Goal: Task Accomplishment & Management: Use online tool/utility

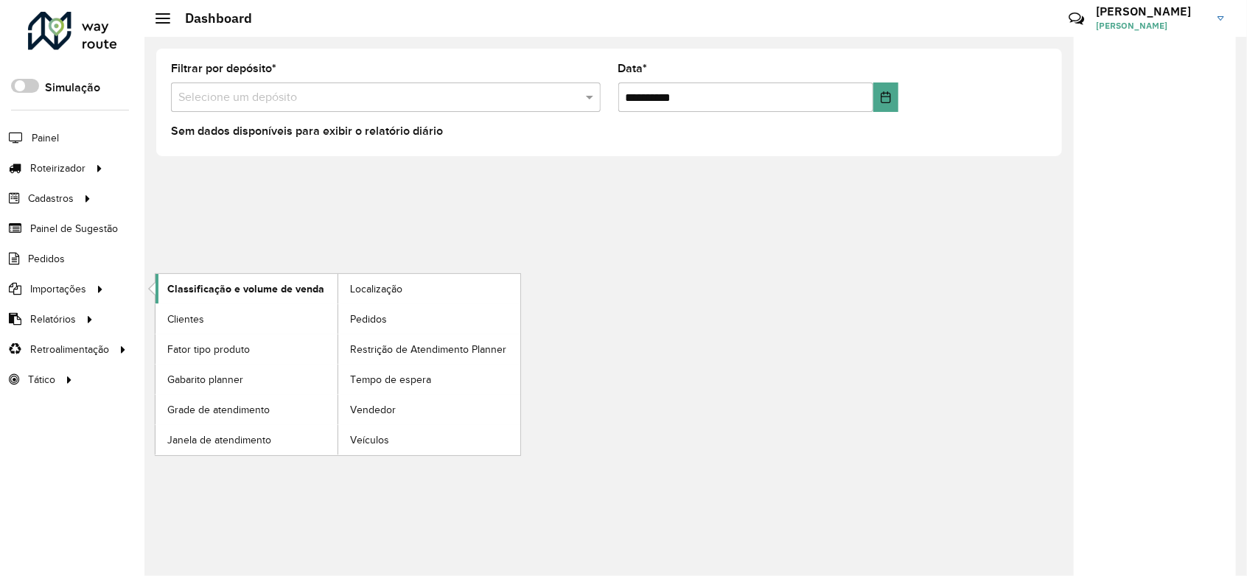
click at [266, 279] on link "Classificação e volume de venda" at bounding box center [246, 288] width 182 height 29
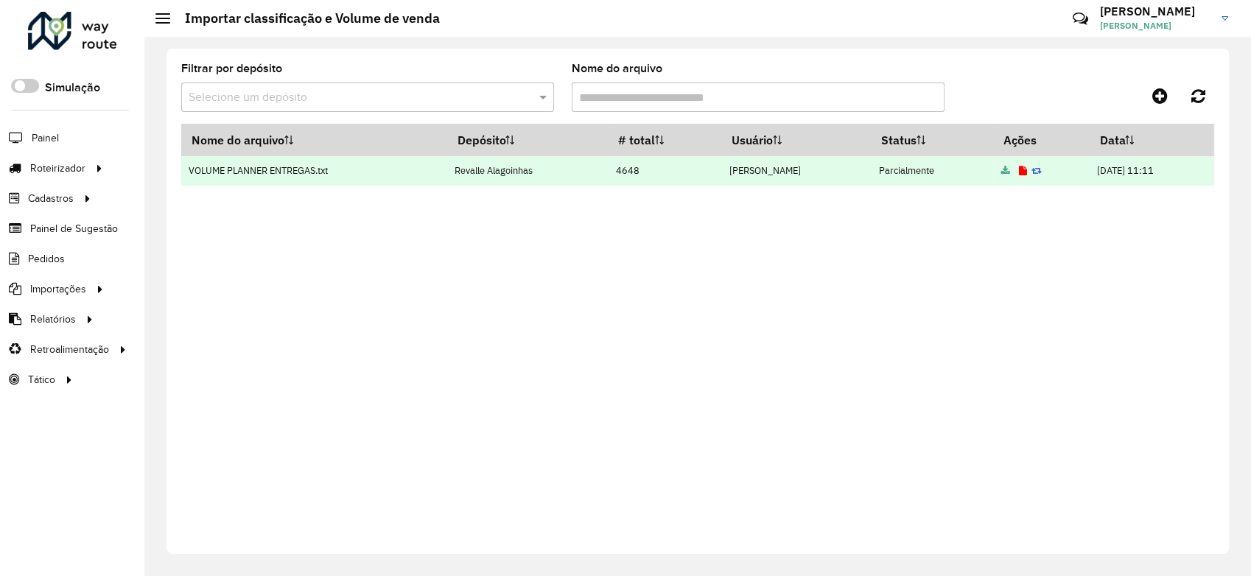
click at [1018, 170] on icon at bounding box center [1022, 172] width 8 height 10
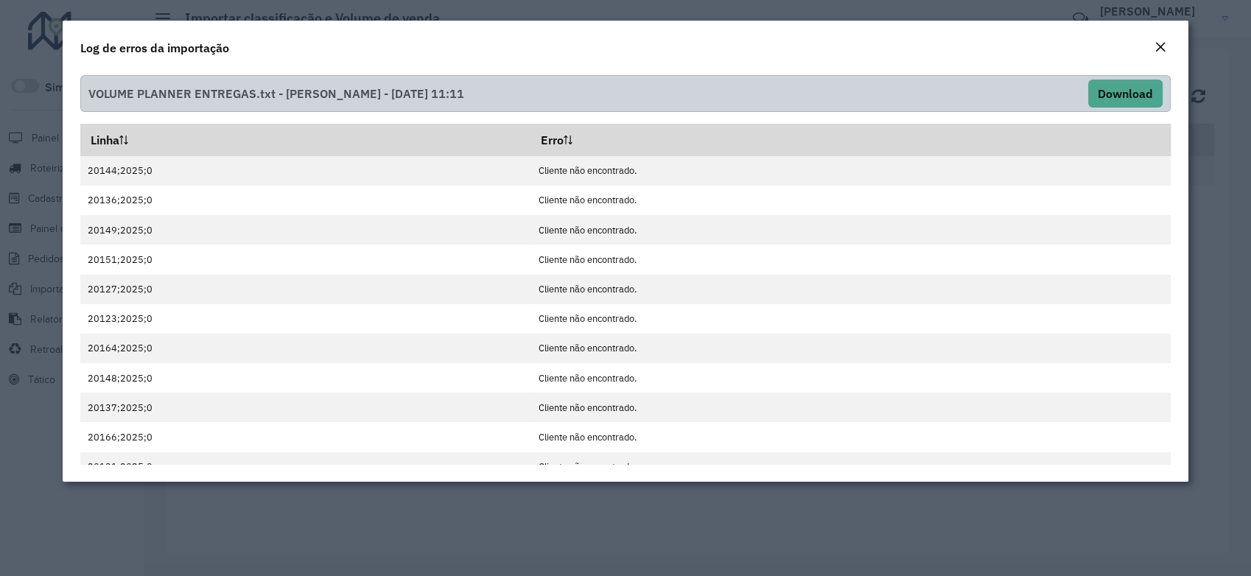
click at [1156, 44] on em "Close" at bounding box center [1160, 47] width 12 height 12
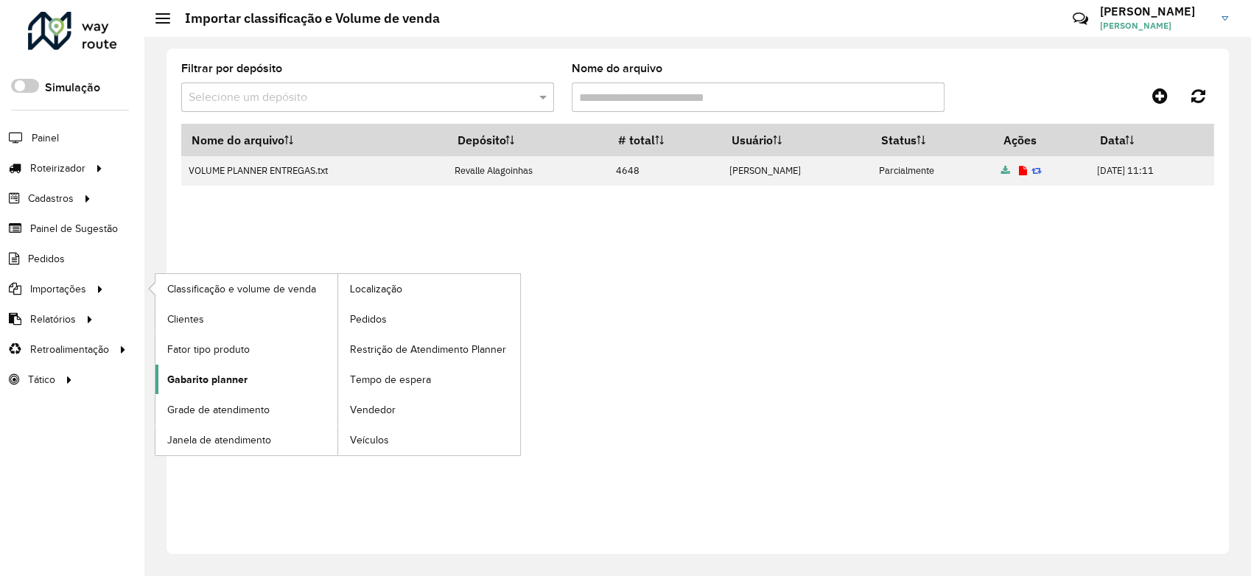
click at [223, 385] on span "Gabarito planner" at bounding box center [207, 379] width 80 height 15
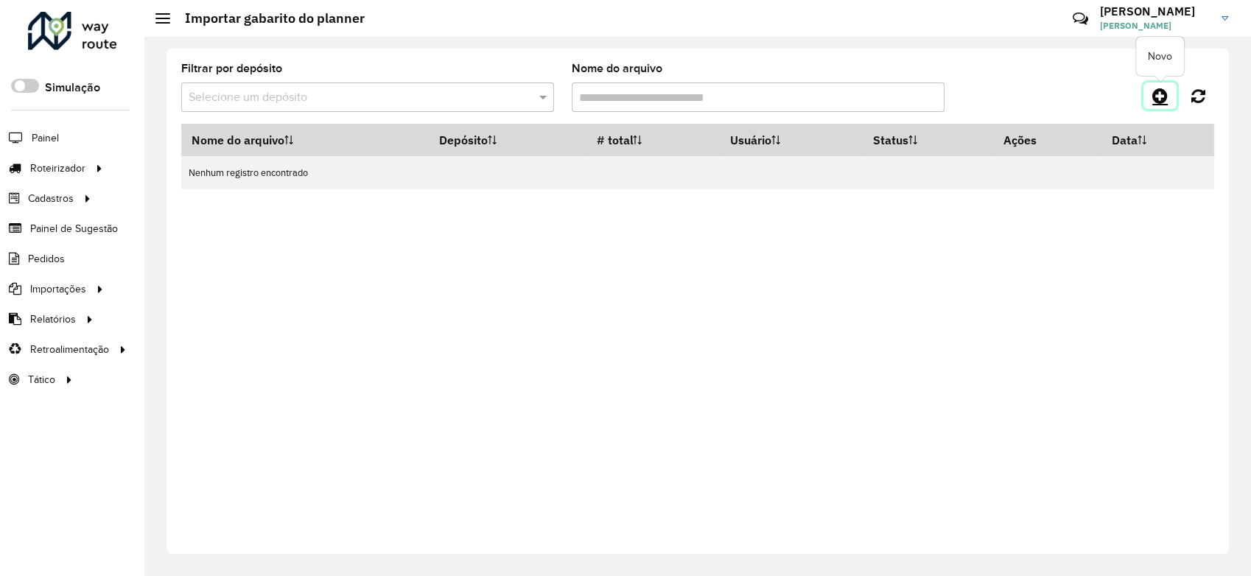
click at [1155, 94] on icon at bounding box center [1159, 96] width 15 height 18
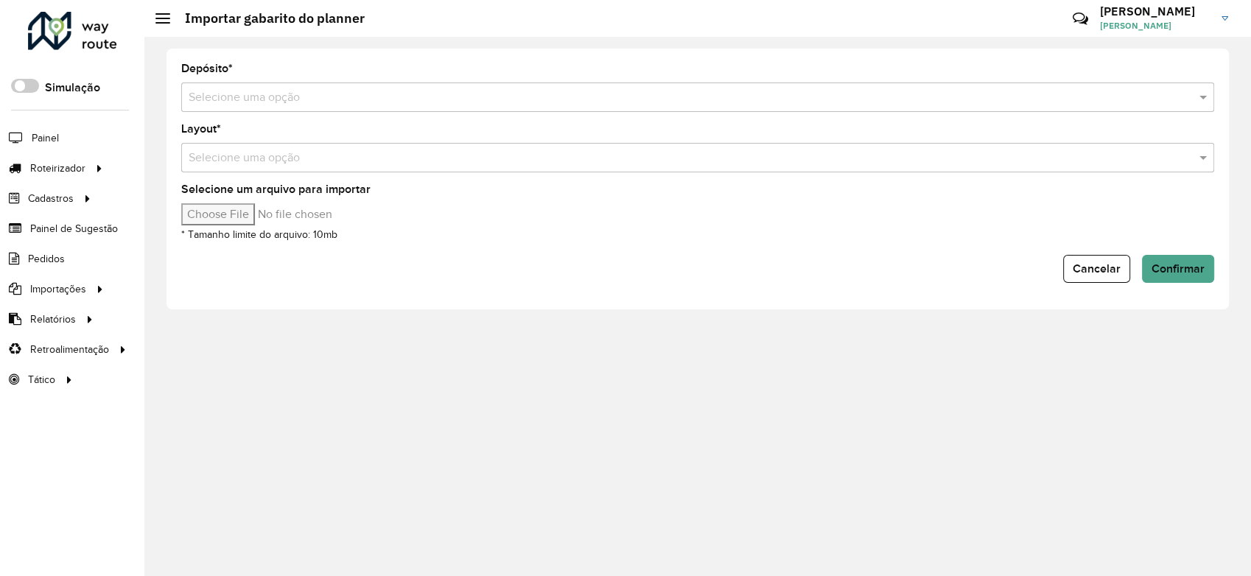
click at [312, 92] on input "text" at bounding box center [683, 98] width 989 height 18
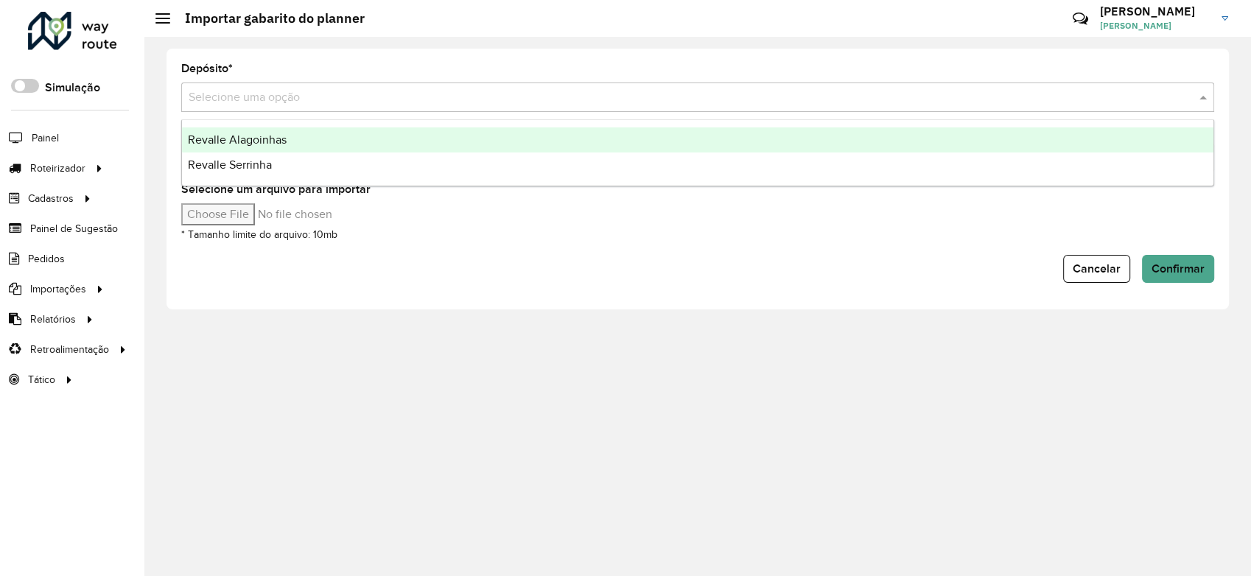
click at [295, 137] on div "Revalle Alagoinhas" at bounding box center [697, 139] width 1031 height 25
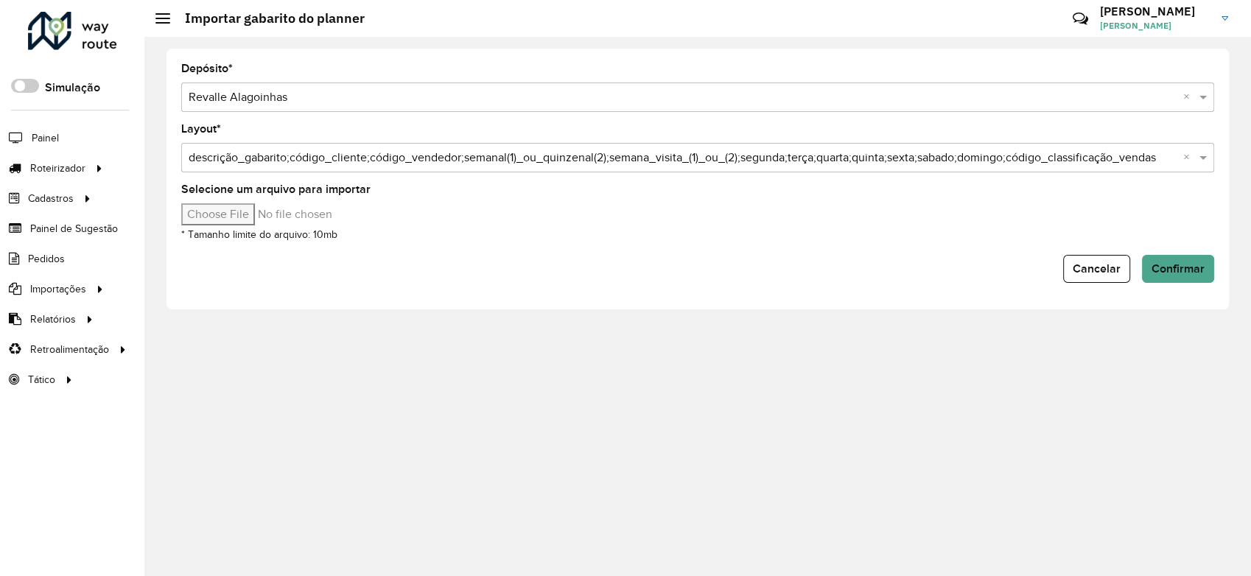
click at [249, 219] on input "Selecione um arquivo para importar" at bounding box center [306, 214] width 250 height 22
type input "**********"
click at [1181, 263] on span "Confirmar" at bounding box center [1178, 268] width 53 height 13
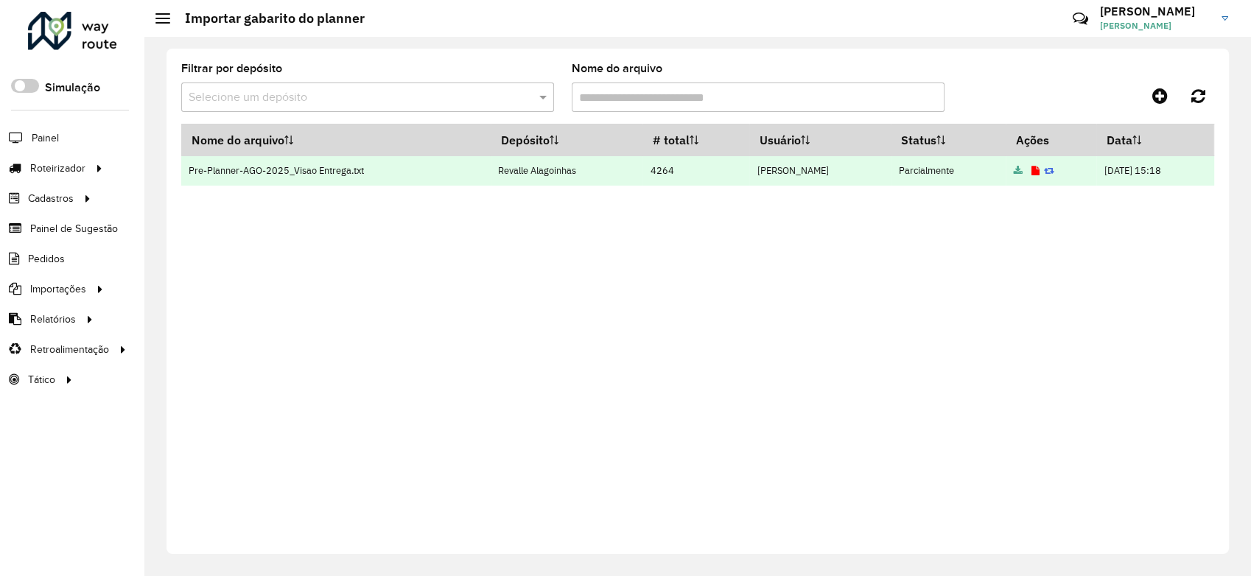
click at [1031, 167] on icon at bounding box center [1035, 172] width 8 height 10
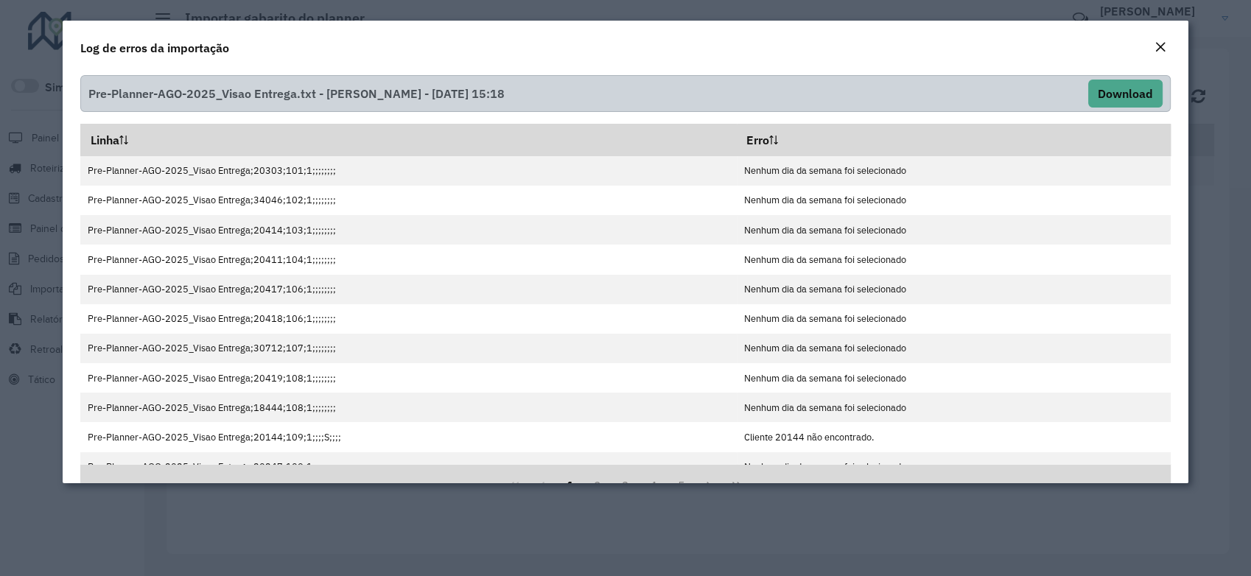
click at [1155, 42] on em "Close" at bounding box center [1160, 47] width 12 height 12
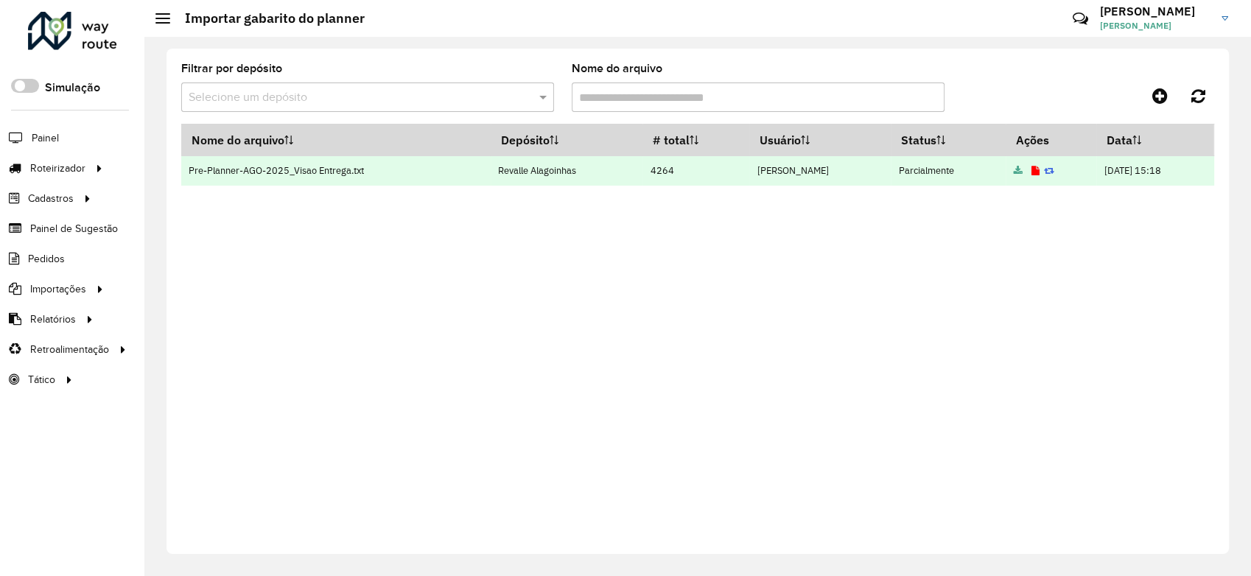
click at [1031, 171] on icon at bounding box center [1035, 172] width 8 height 10
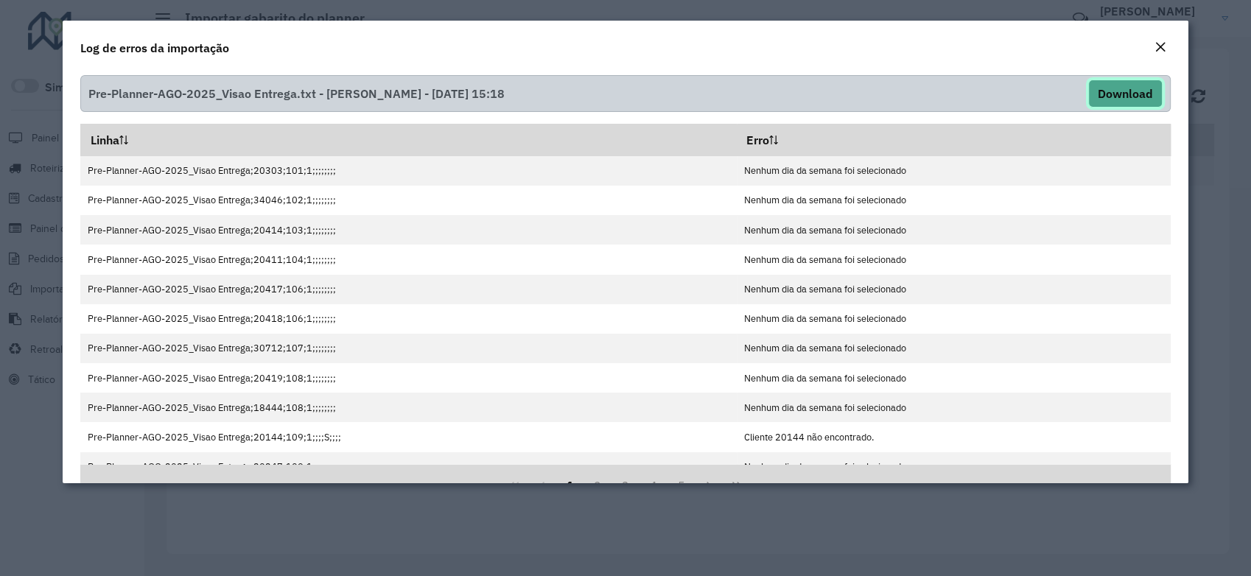
click at [1123, 86] on button "Download" at bounding box center [1125, 94] width 74 height 28
drag, startPoint x: 729, startPoint y: 43, endPoint x: 743, endPoint y: 39, distance: 14.0
click at [729, 43] on div "Log de erros da importação" at bounding box center [626, 45] width 1126 height 49
click at [1161, 49] on em "Close" at bounding box center [1160, 47] width 12 height 12
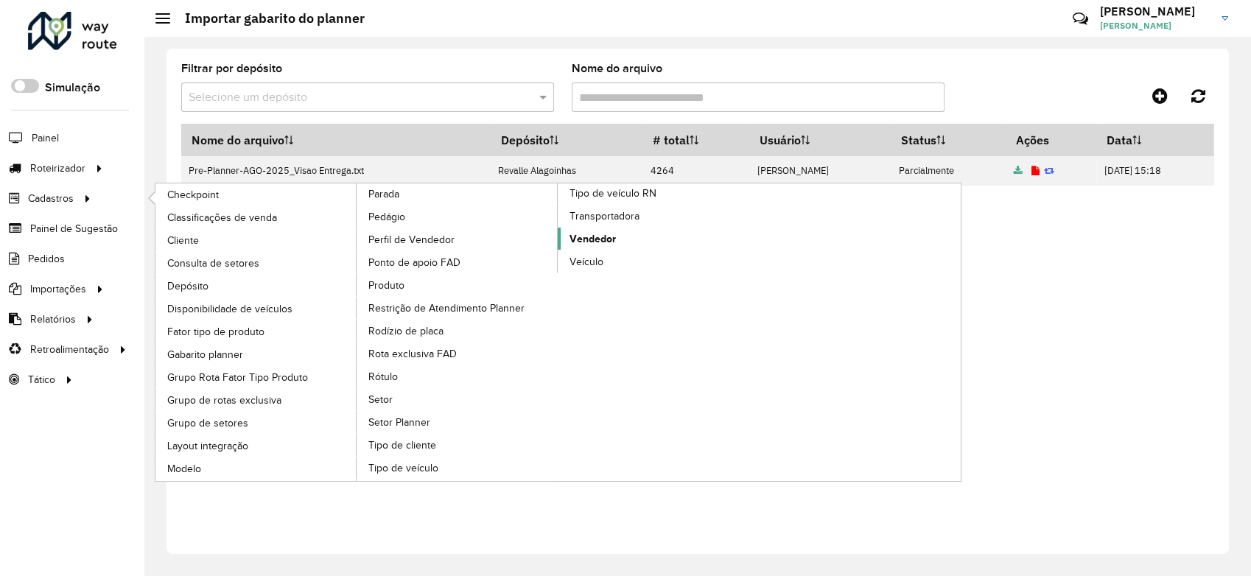
click at [595, 236] on span "Vendedor" at bounding box center [593, 238] width 46 height 15
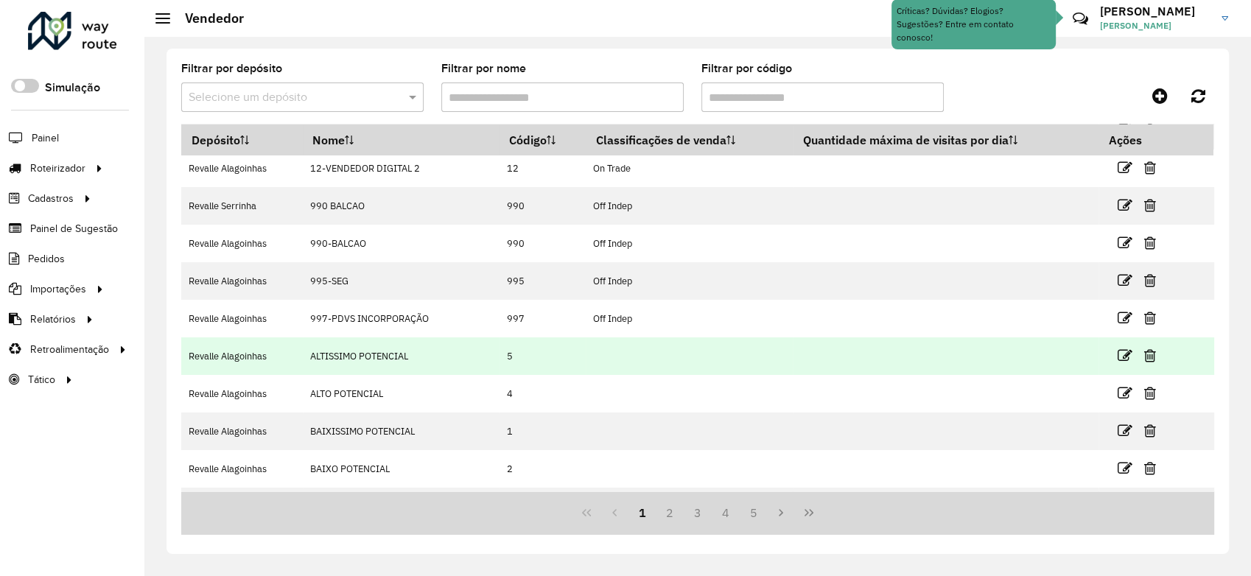
scroll to position [114, 0]
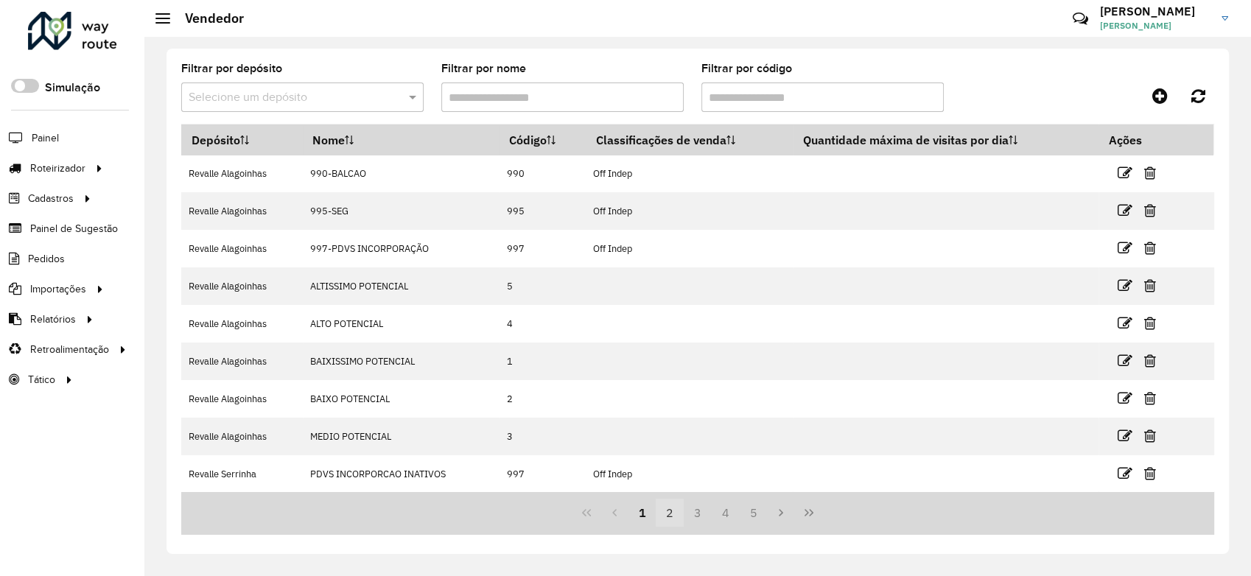
click at [667, 519] on button "2" at bounding box center [670, 513] width 28 height 28
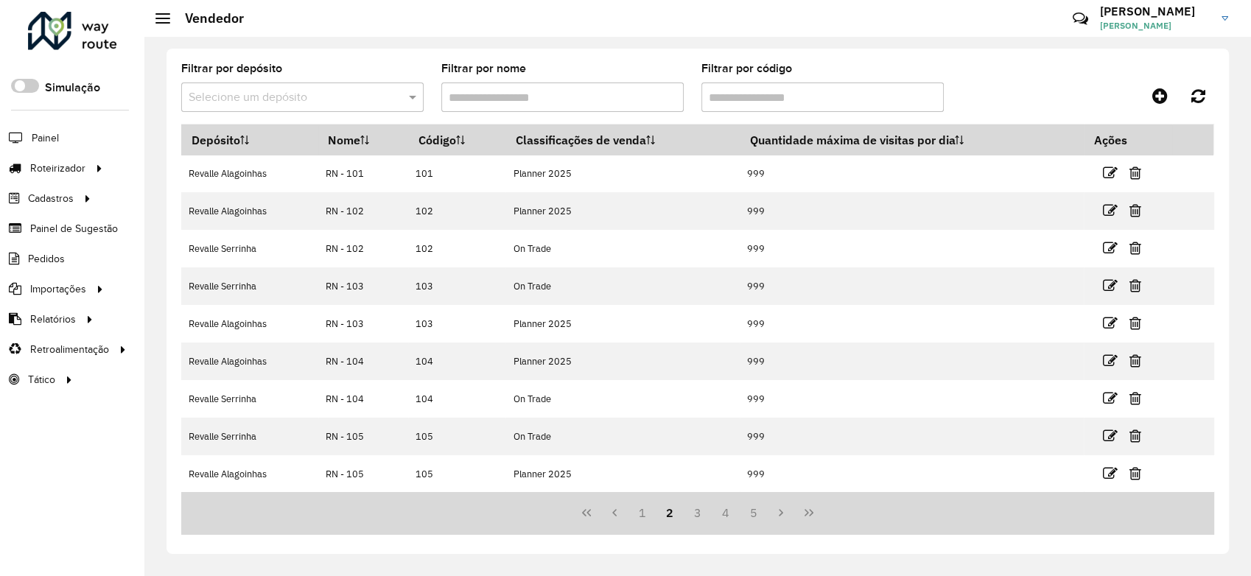
scroll to position [0, 0]
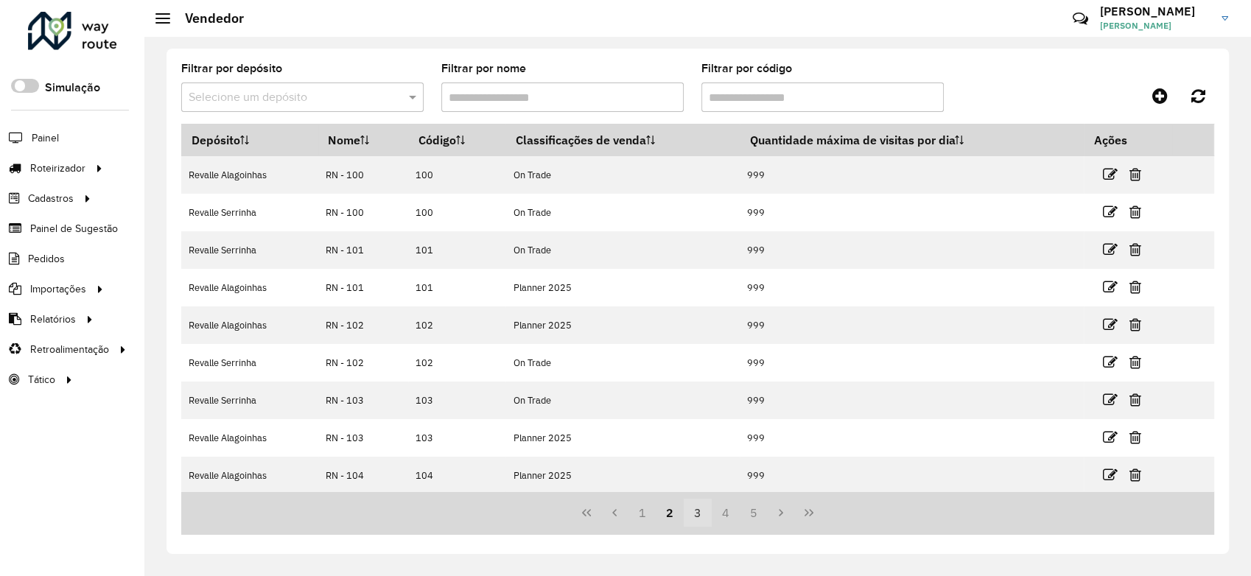
click at [696, 519] on button "3" at bounding box center [698, 513] width 28 height 28
click at [1156, 95] on icon at bounding box center [1159, 96] width 15 height 18
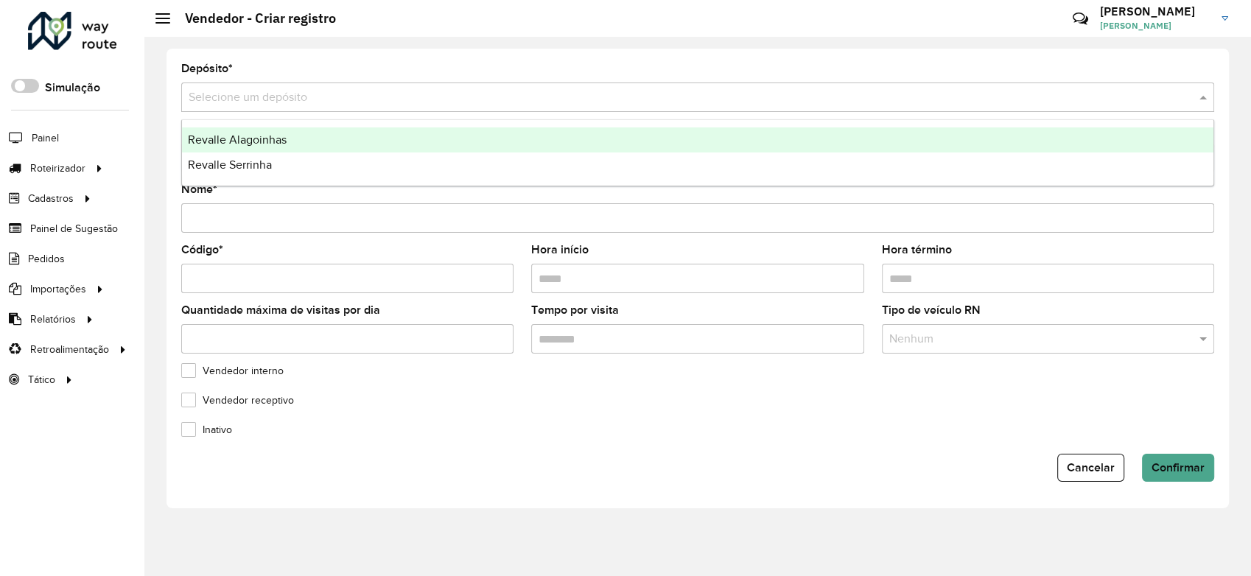
click at [279, 98] on input "text" at bounding box center [683, 98] width 989 height 18
click at [259, 137] on span "Revalle Alagoinhas" at bounding box center [237, 139] width 99 height 13
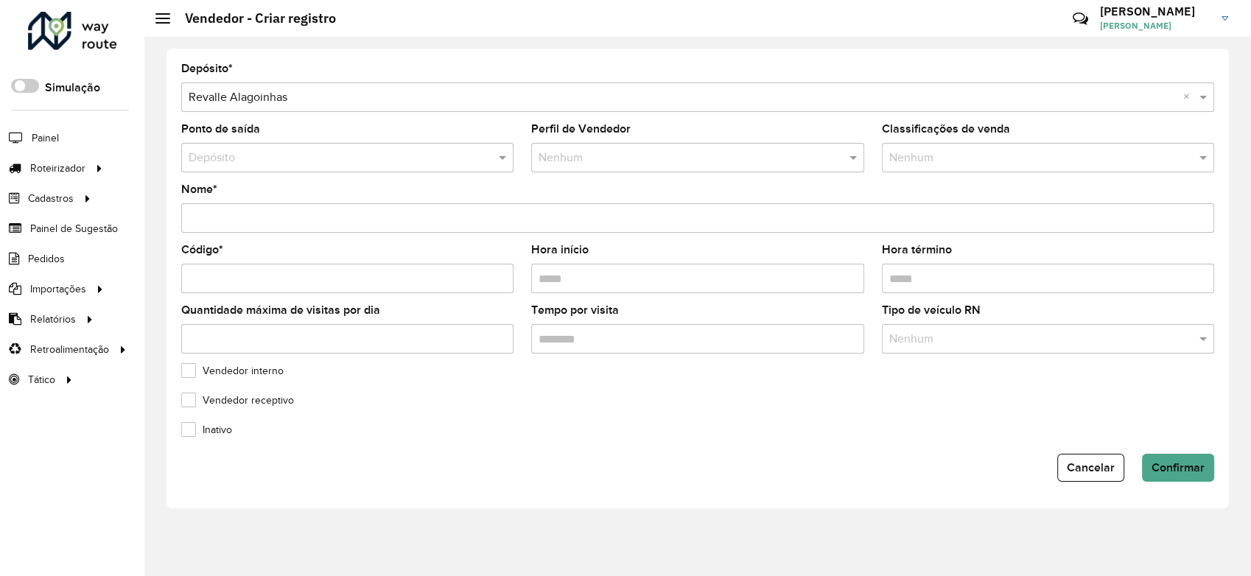
click at [304, 214] on input "Nome *" at bounding box center [697, 217] width 1033 height 29
type input "**"
click at [263, 284] on input "Código *" at bounding box center [347, 278] width 332 height 29
type input "***"
click at [248, 214] on input "**" at bounding box center [697, 217] width 1033 height 29
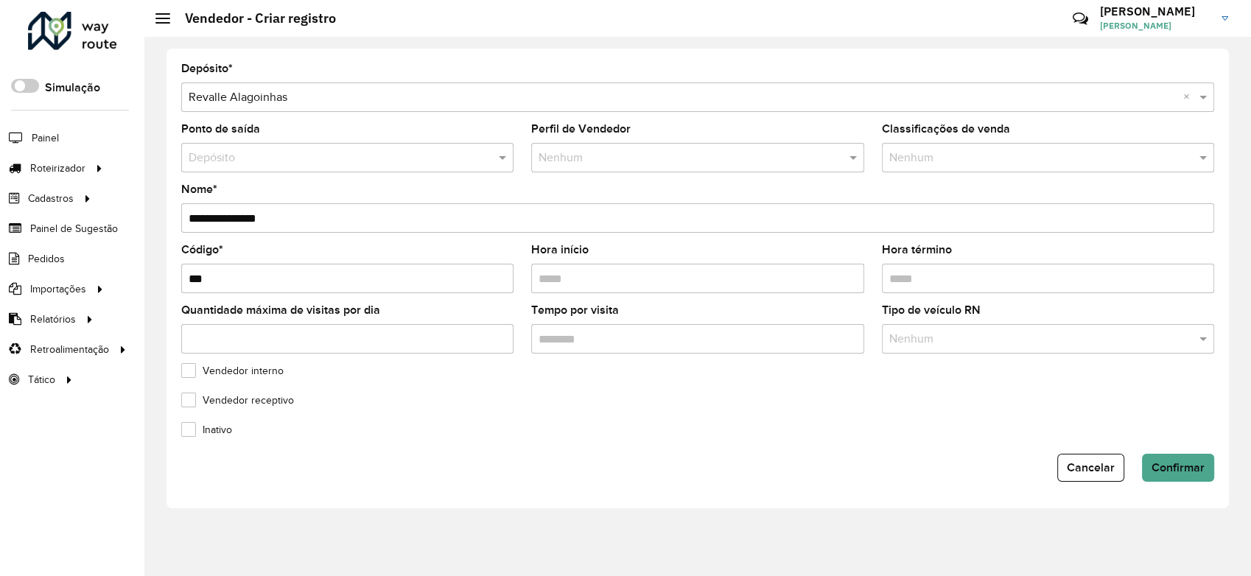
type input "**********"
click at [961, 158] on input "text" at bounding box center [1033, 159] width 288 height 18
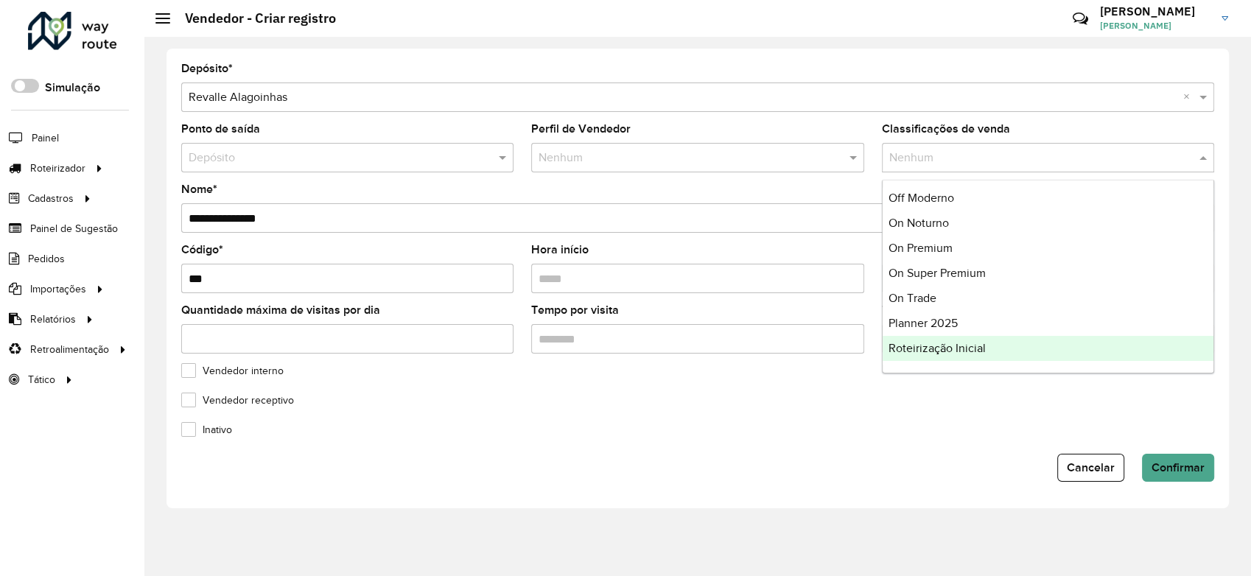
scroll to position [99, 0]
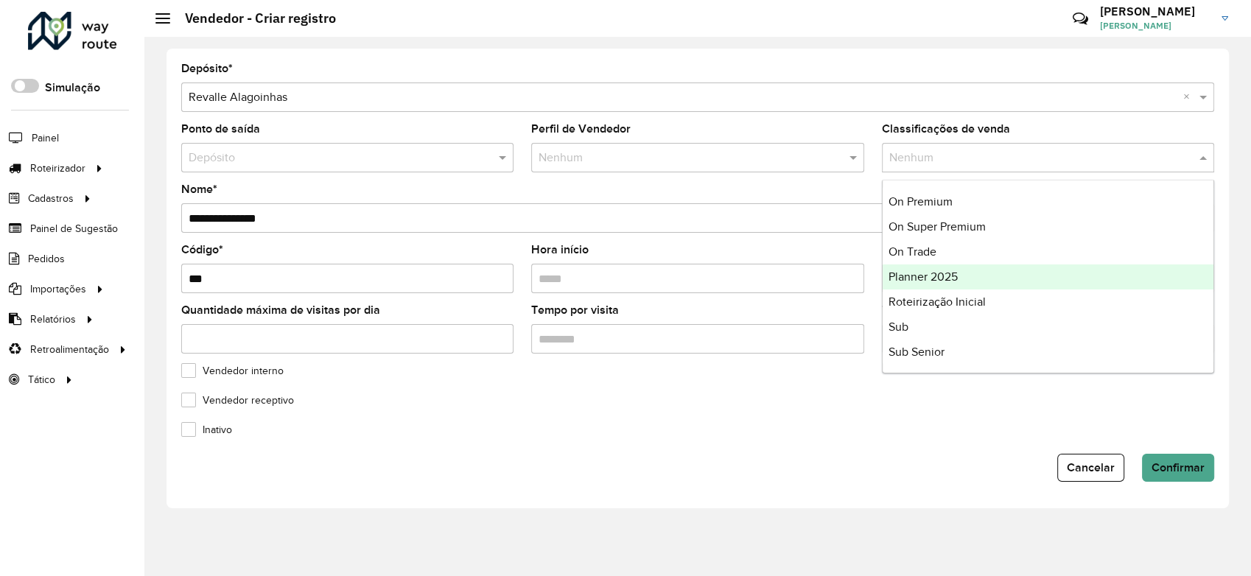
click at [950, 276] on span "Planner 2025" at bounding box center [923, 276] width 69 height 13
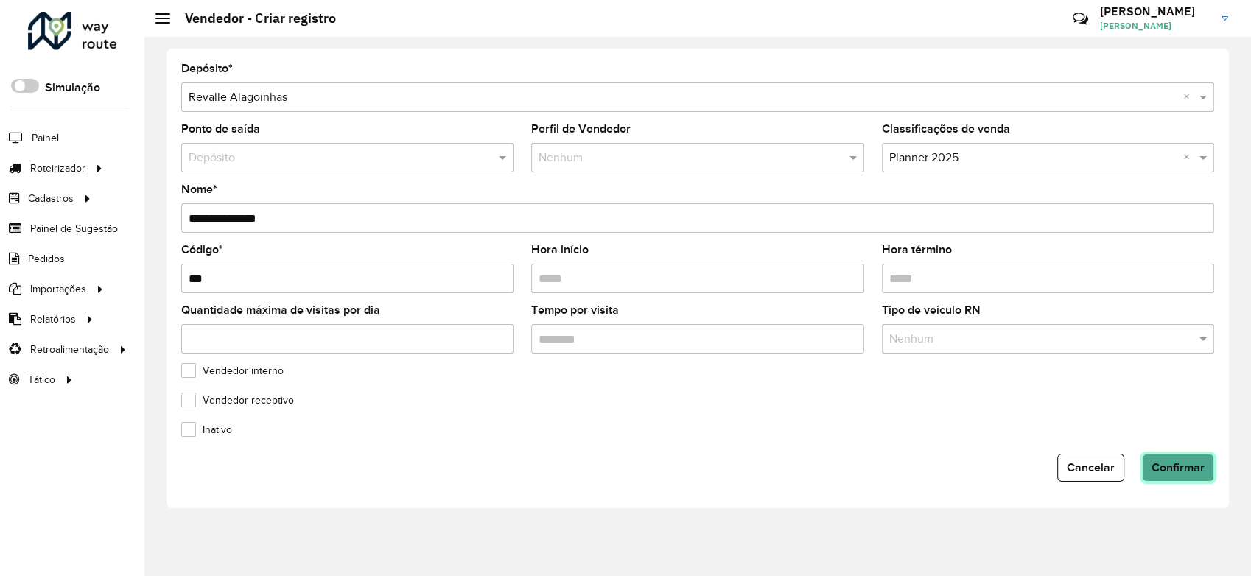
click at [1177, 475] on button "Confirmar" at bounding box center [1178, 468] width 72 height 28
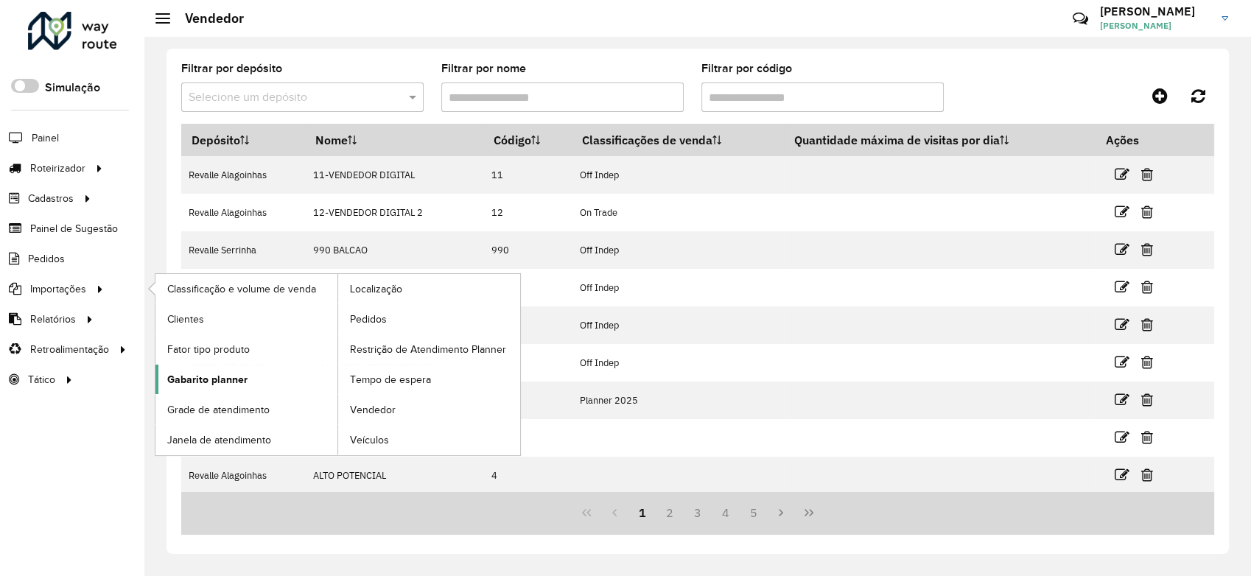
click at [219, 380] on span "Gabarito planner" at bounding box center [207, 379] width 80 height 15
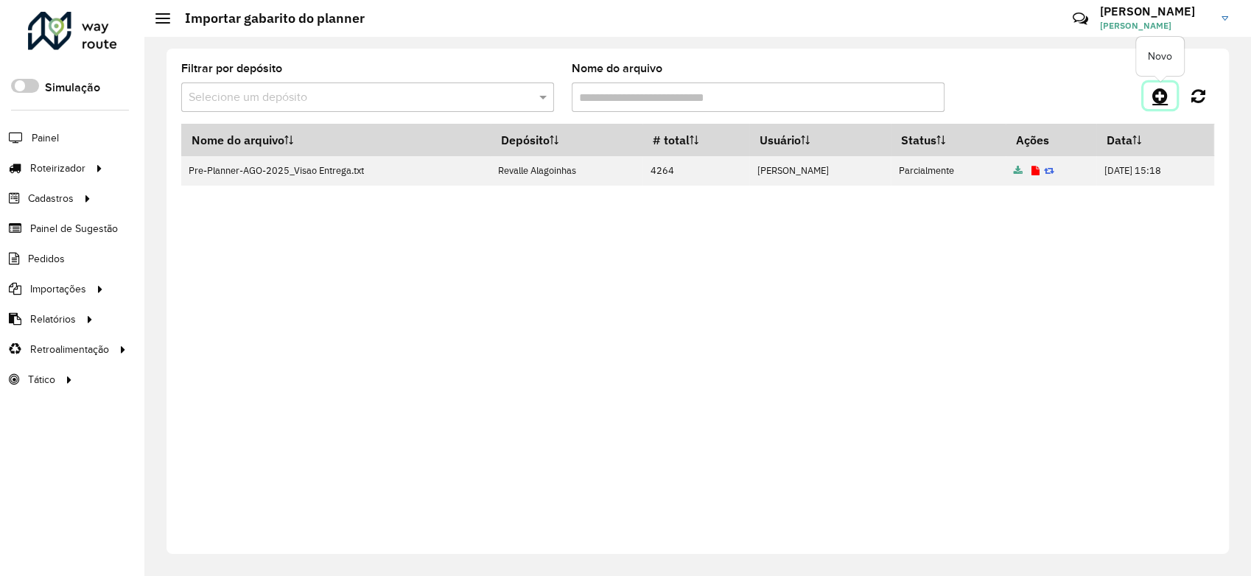
click at [1154, 94] on icon at bounding box center [1159, 96] width 15 height 18
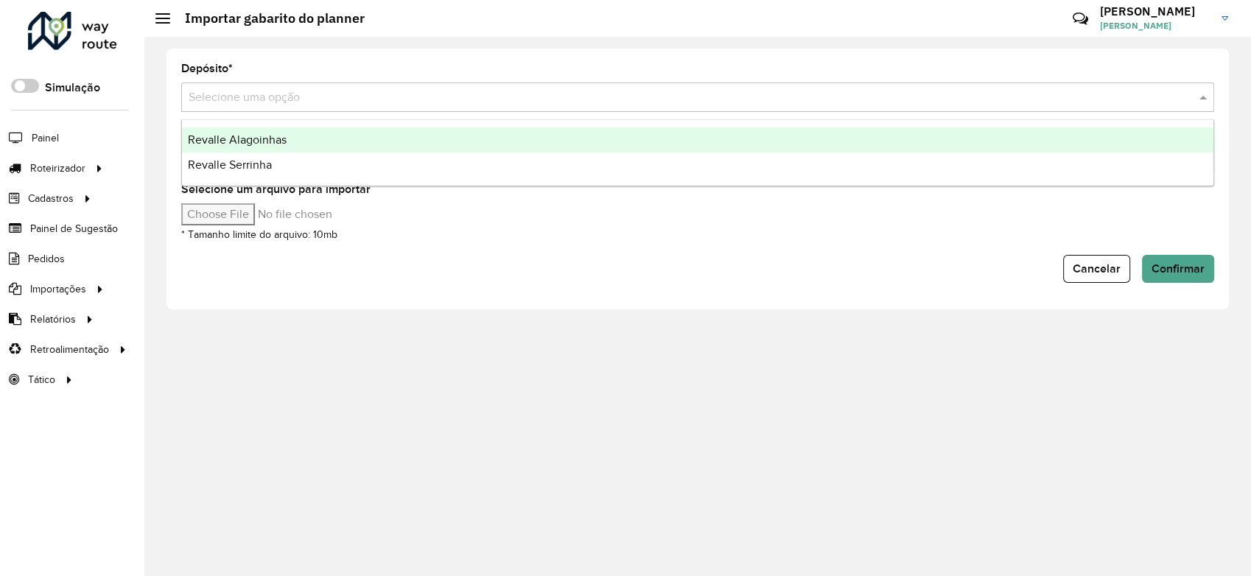
drag, startPoint x: 246, startPoint y: 108, endPoint x: 256, endPoint y: 113, distance: 11.2
click at [246, 109] on div "Selecione uma opção" at bounding box center [697, 97] width 1033 height 29
click at [273, 141] on span "Revalle Alagoinhas" at bounding box center [237, 139] width 99 height 13
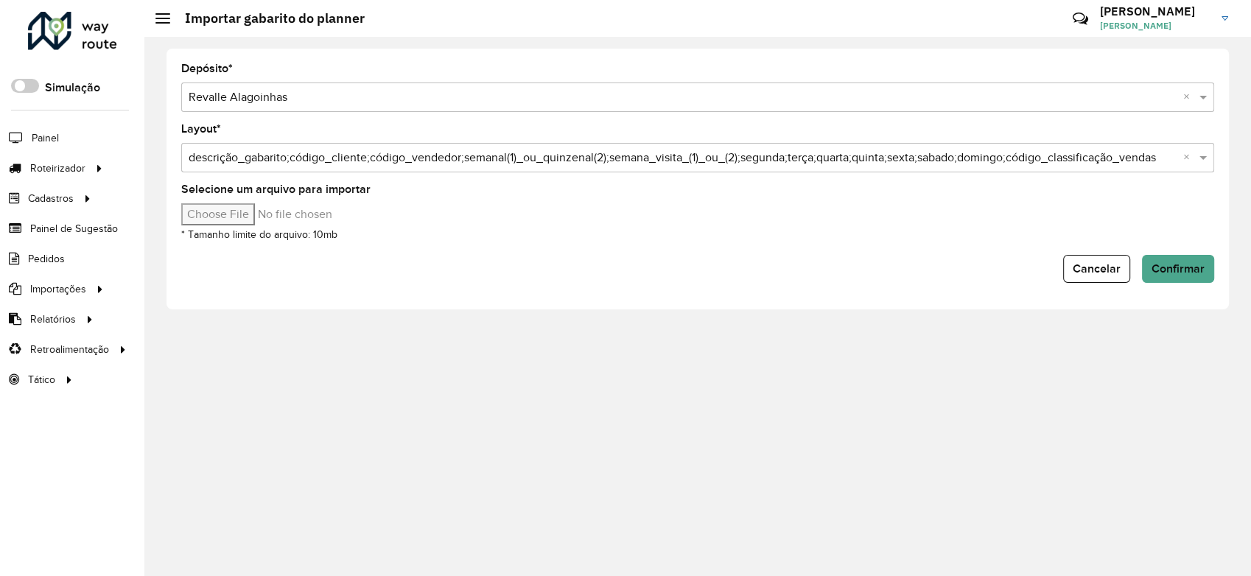
click at [245, 217] on input "Selecione um arquivo para importar" at bounding box center [306, 214] width 250 height 22
type input "**********"
click at [1193, 269] on span "Confirmar" at bounding box center [1178, 268] width 53 height 13
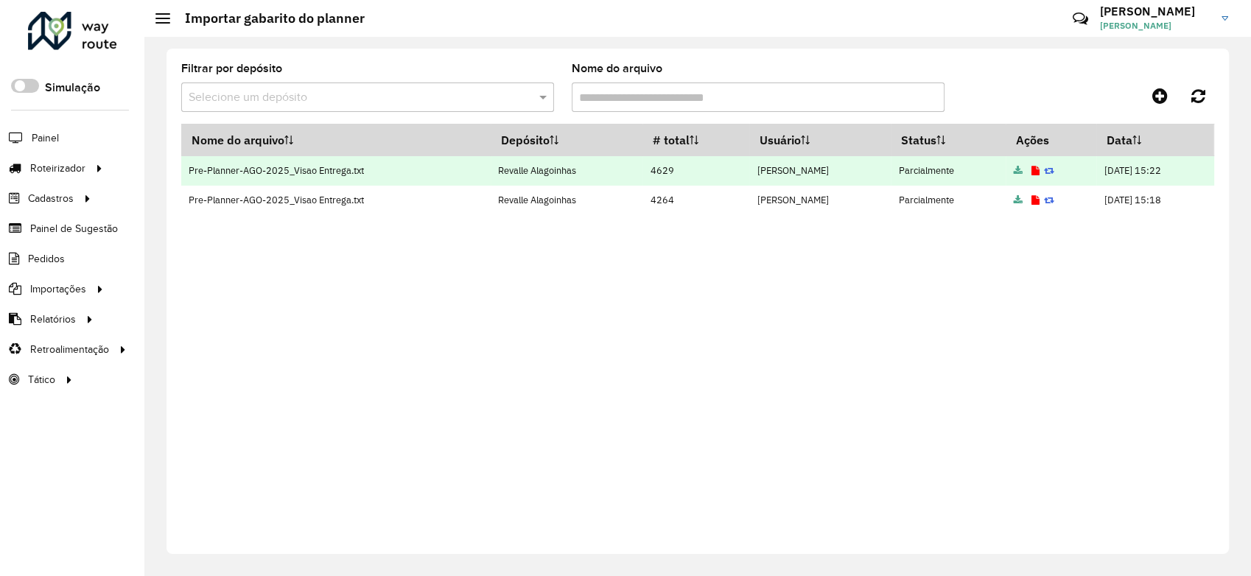
click at [1031, 169] on icon at bounding box center [1035, 172] width 8 height 10
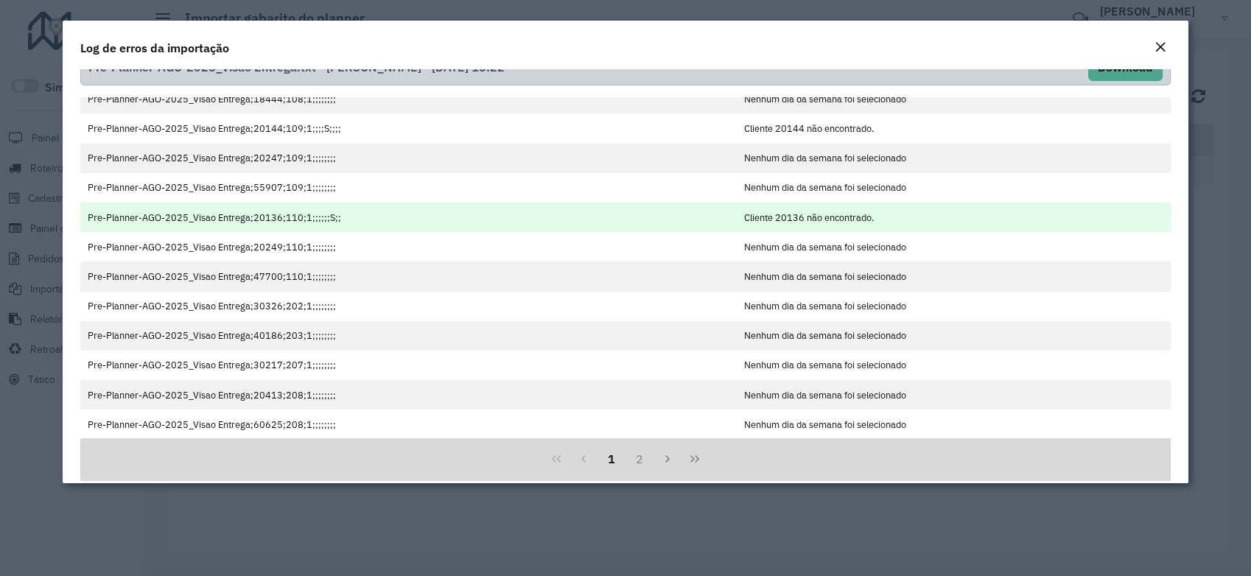
scroll to position [41, 0]
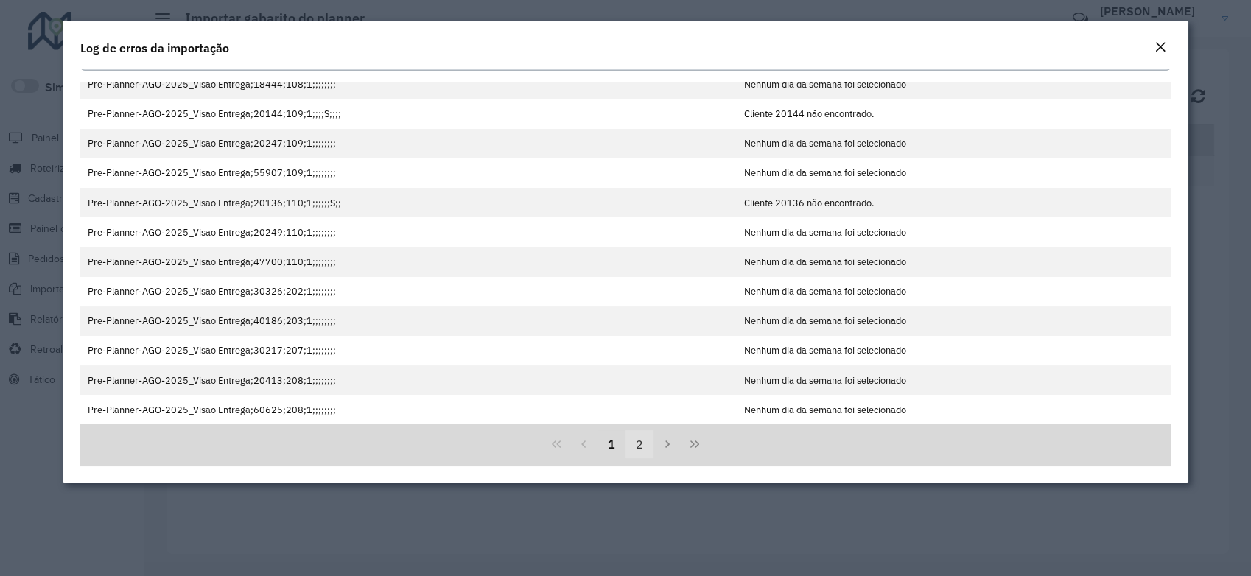
click at [633, 442] on button "2" at bounding box center [640, 444] width 28 height 28
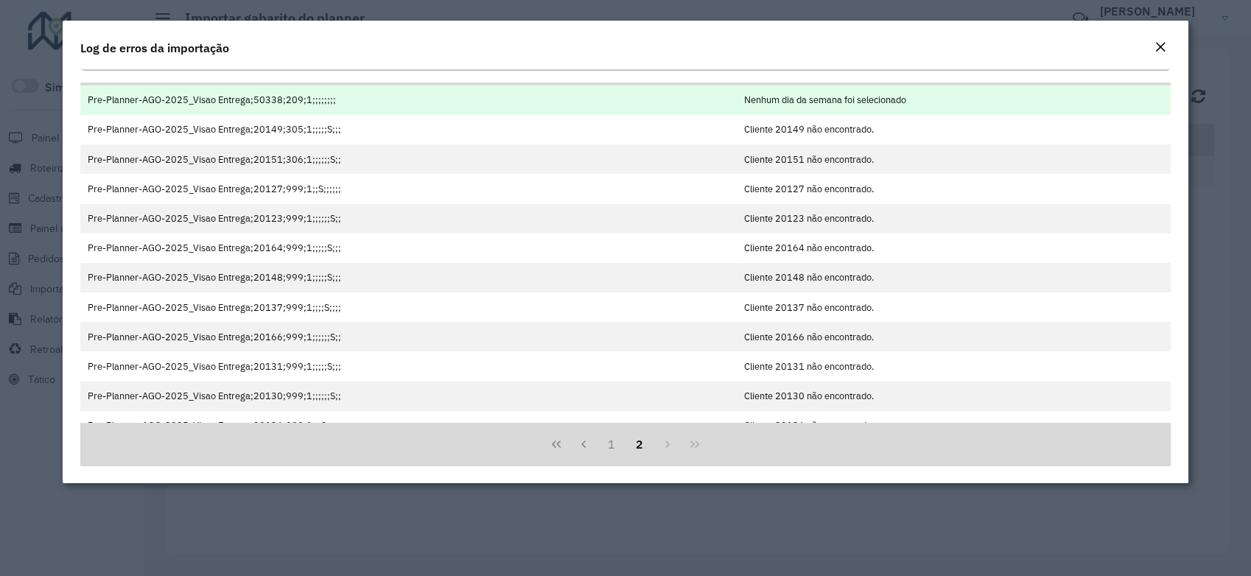
scroll to position [46, 0]
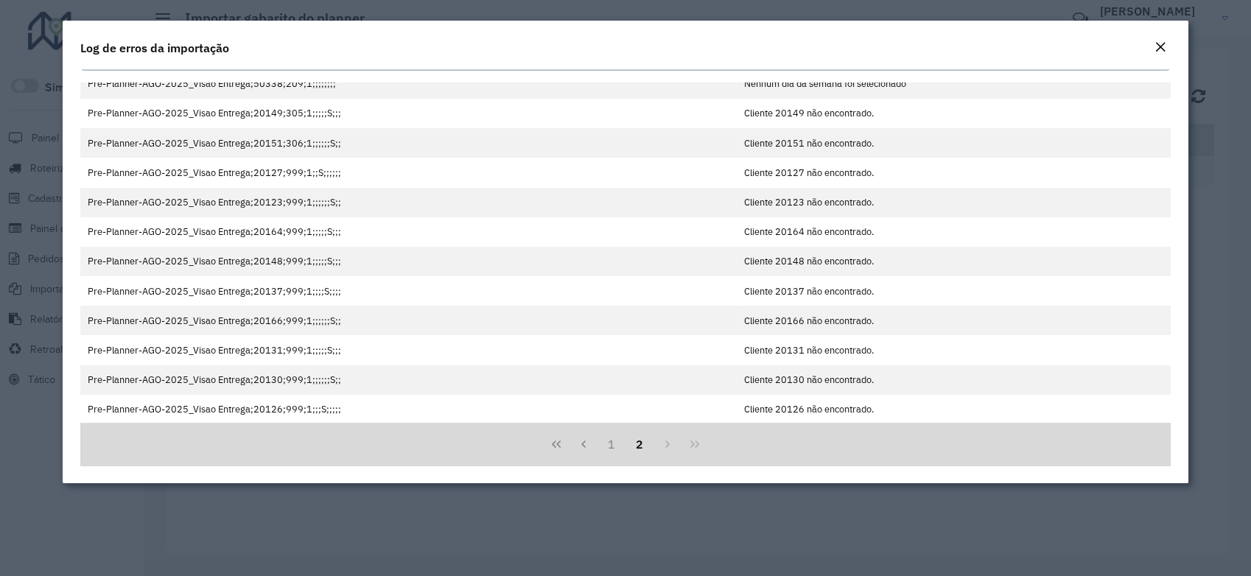
click at [1157, 43] on em "Close" at bounding box center [1160, 47] width 12 height 12
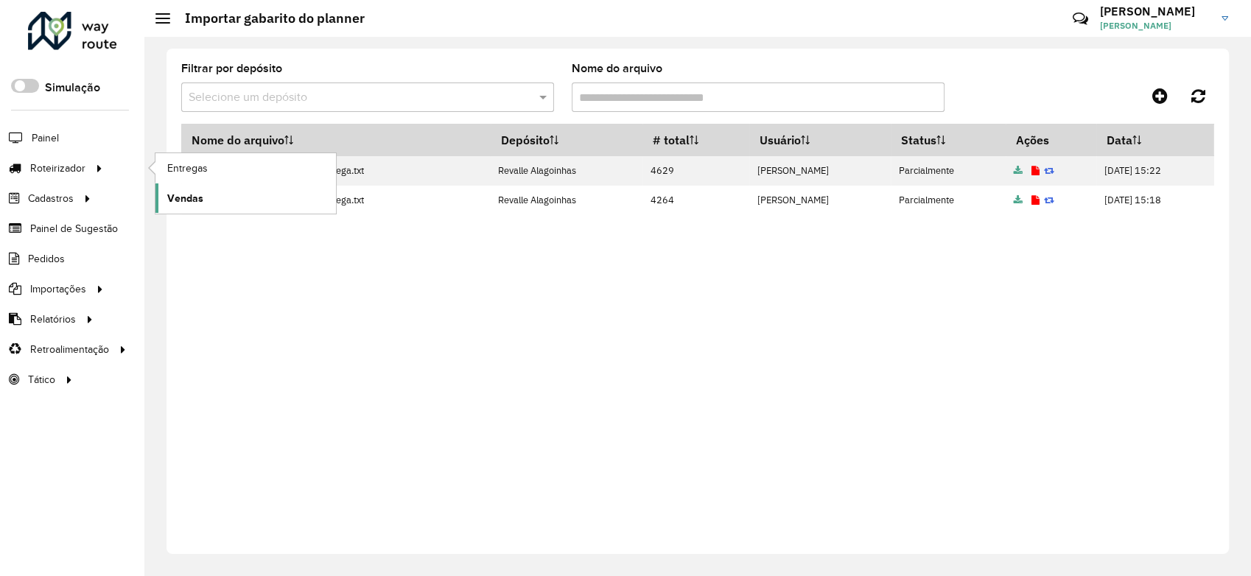
click at [198, 196] on span "Vendas" at bounding box center [185, 198] width 36 height 15
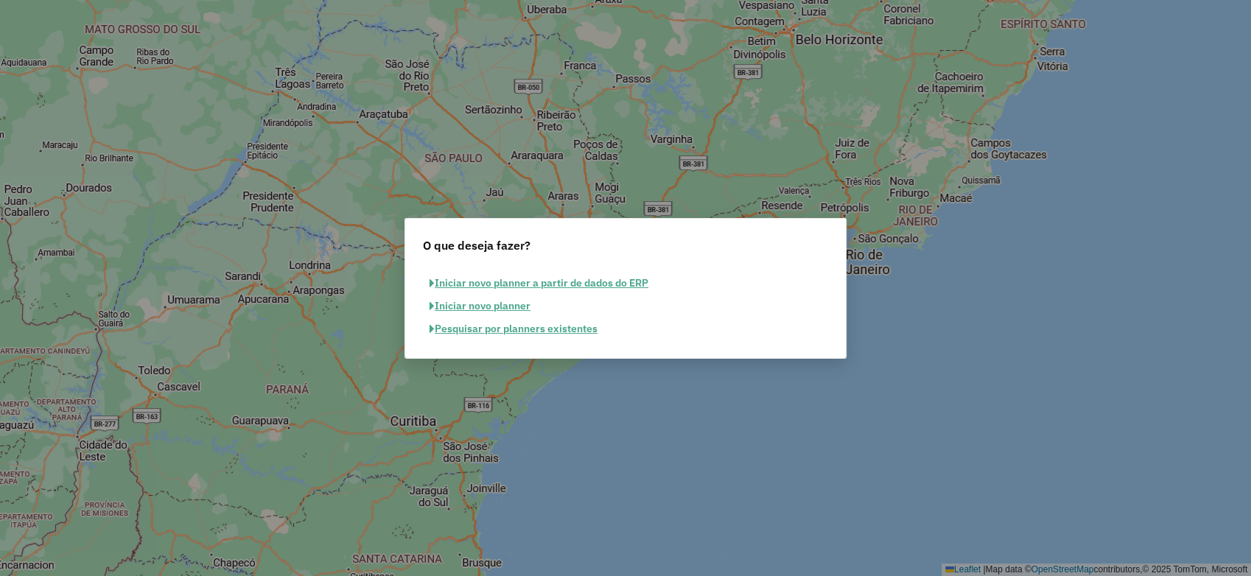
click at [507, 306] on button "Iniciar novo planner" at bounding box center [480, 306] width 114 height 23
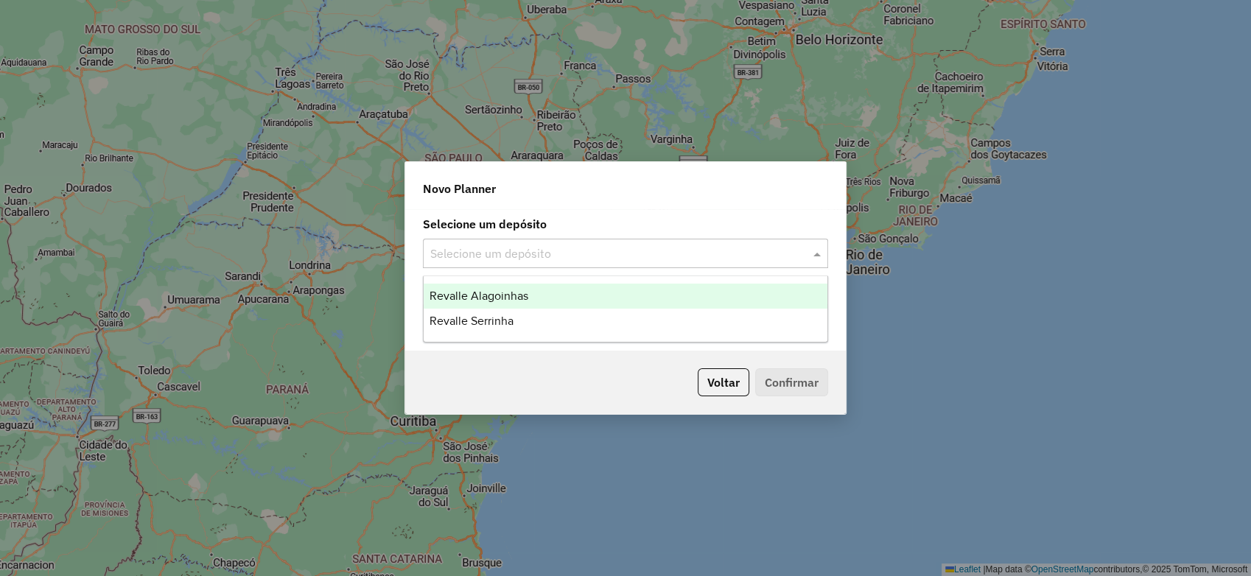
click at [487, 254] on input "text" at bounding box center [610, 254] width 361 height 18
click at [495, 290] on span "Revalle Alagoinhas" at bounding box center [479, 296] width 99 height 13
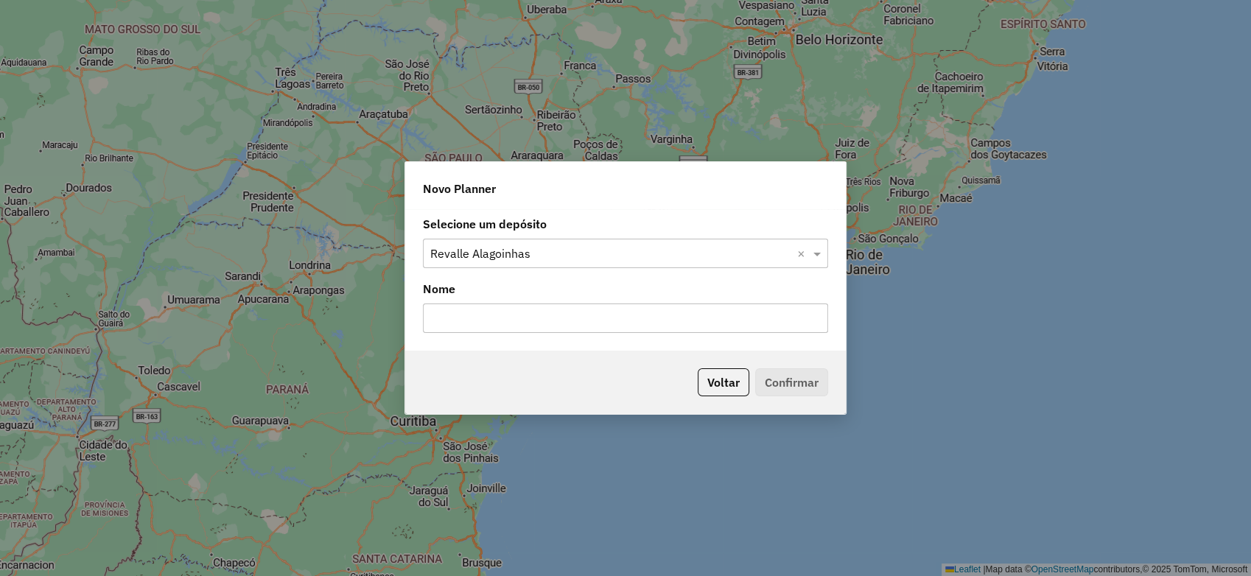
click at [507, 315] on input "text" at bounding box center [625, 318] width 405 height 29
type input "*"
type input "**********"
click at [770, 373] on button "Confirmar" at bounding box center [791, 382] width 73 height 28
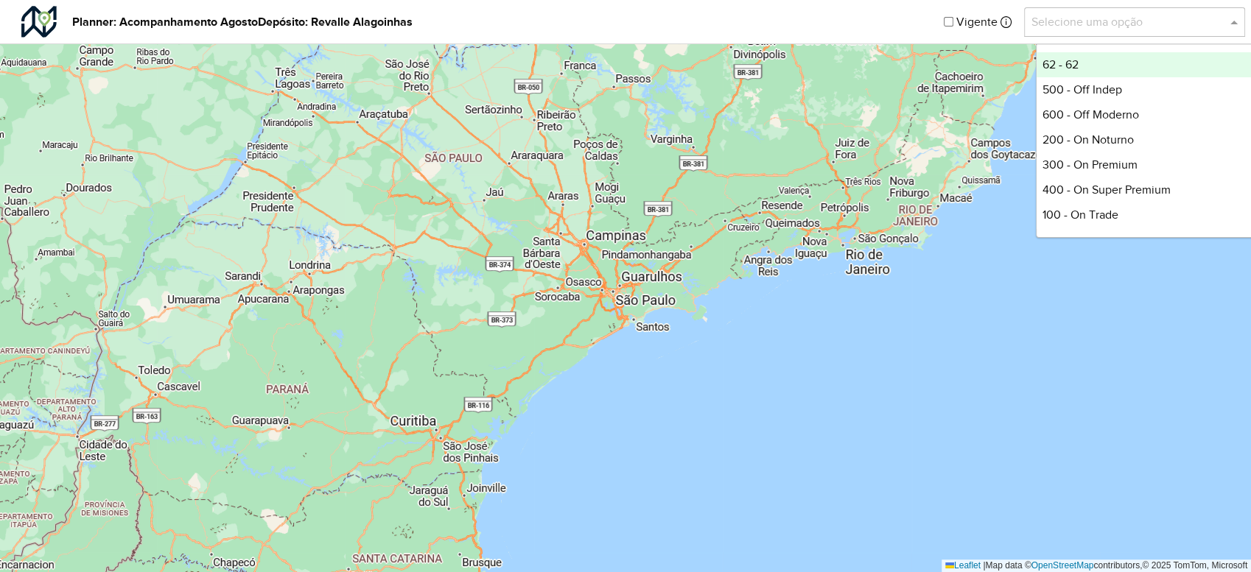
click at [1078, 25] on input "text" at bounding box center [1119, 22] width 177 height 18
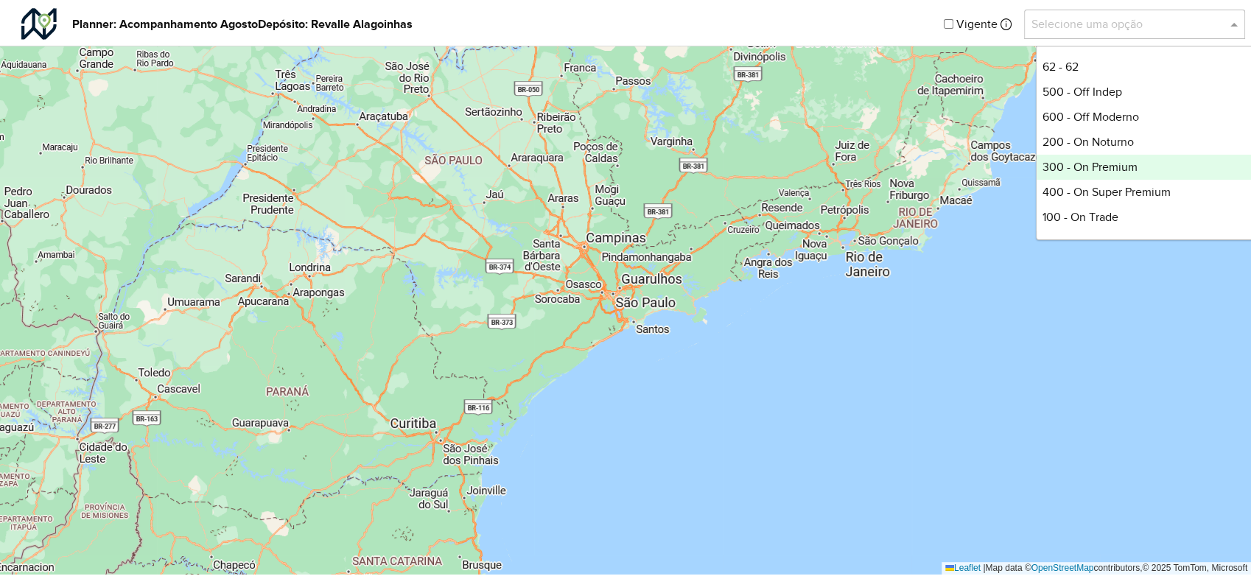
scroll to position [99, 0]
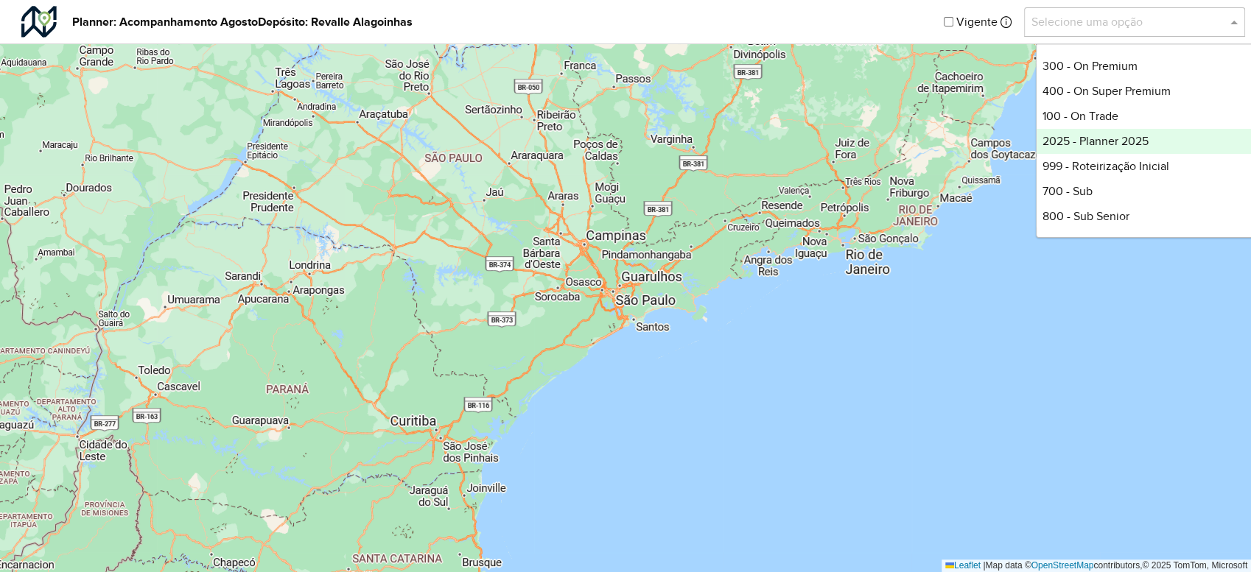
click at [1108, 139] on div "2025 - Planner 2025" at bounding box center [1147, 141] width 220 height 25
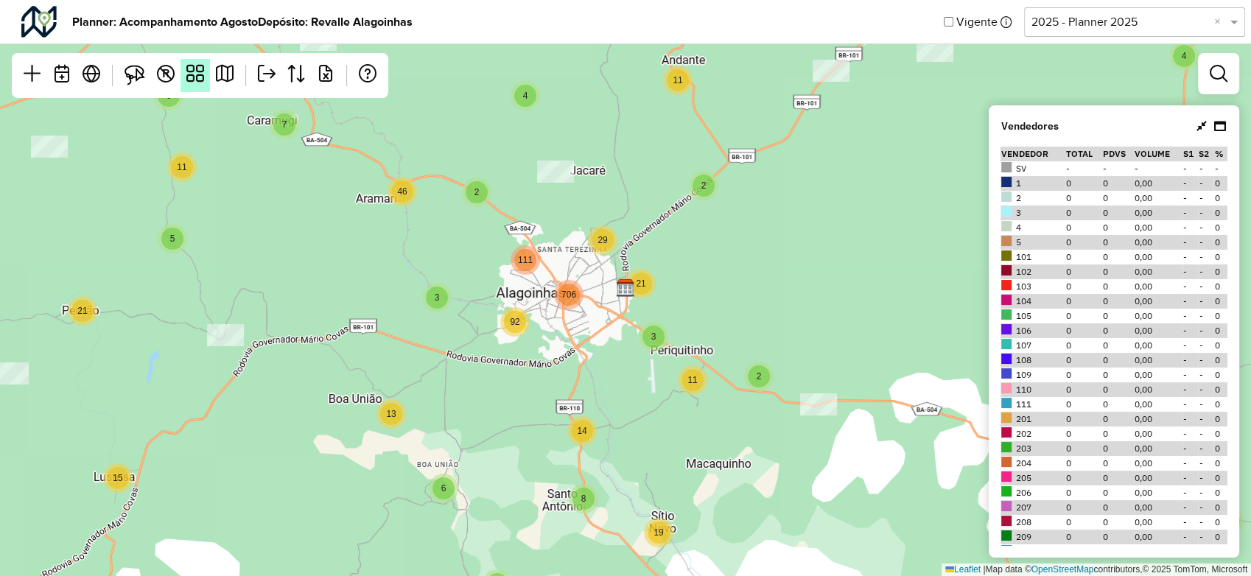
click at [191, 71] on em at bounding box center [195, 74] width 18 height 18
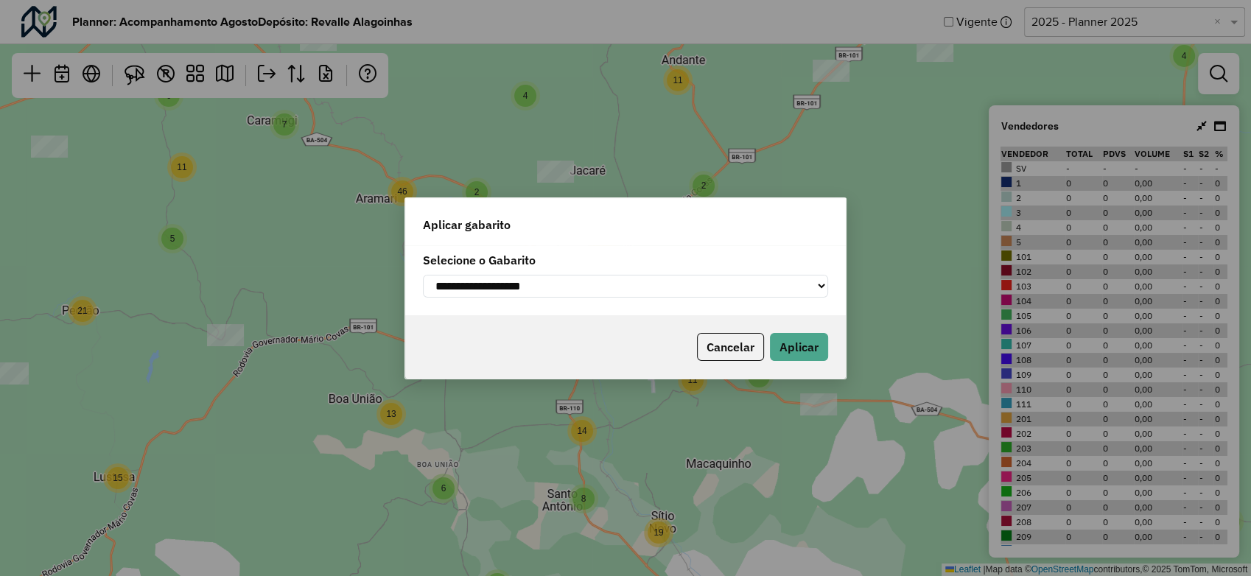
click at [508, 279] on select "**********" at bounding box center [625, 286] width 405 height 23
select select "*********"
click at [423, 275] on select "**********" at bounding box center [625, 286] width 405 height 23
click at [807, 351] on button "Aplicar" at bounding box center [799, 347] width 58 height 28
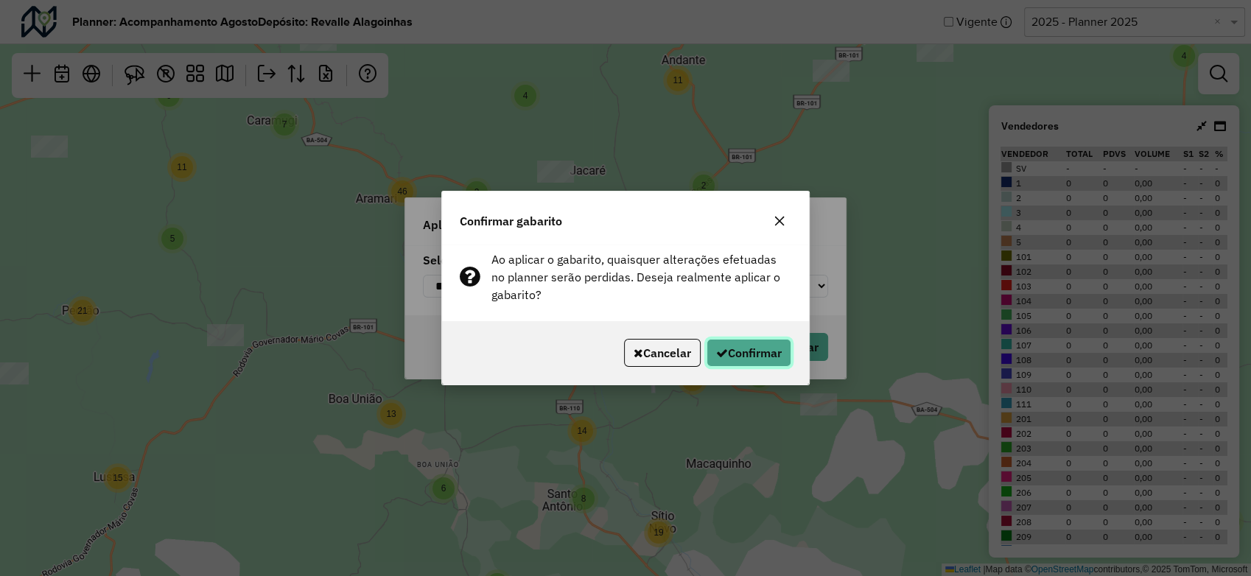
click at [765, 360] on button "Confirmar" at bounding box center [749, 353] width 85 height 28
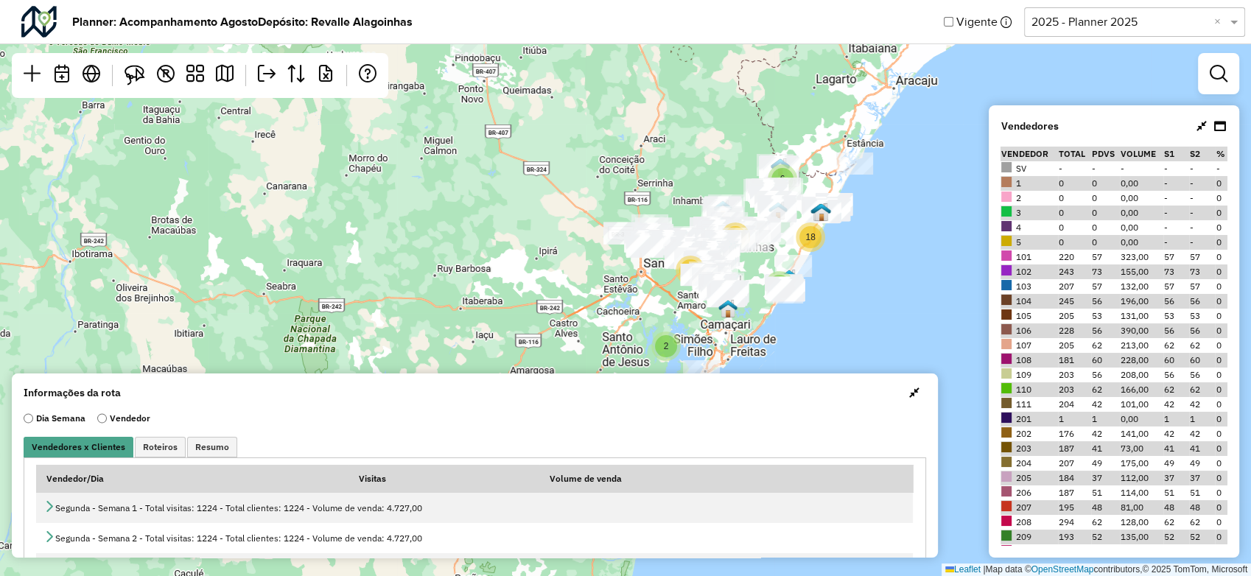
click at [909, 392] on span "button" at bounding box center [914, 393] width 10 height 12
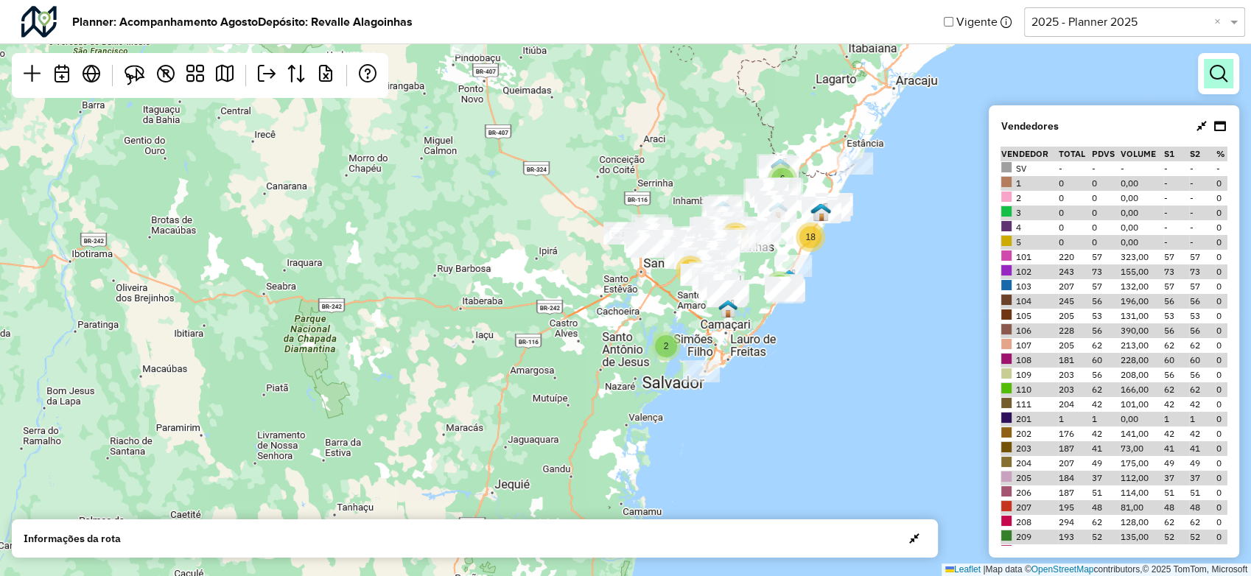
click at [1217, 69] on em at bounding box center [1219, 74] width 18 height 18
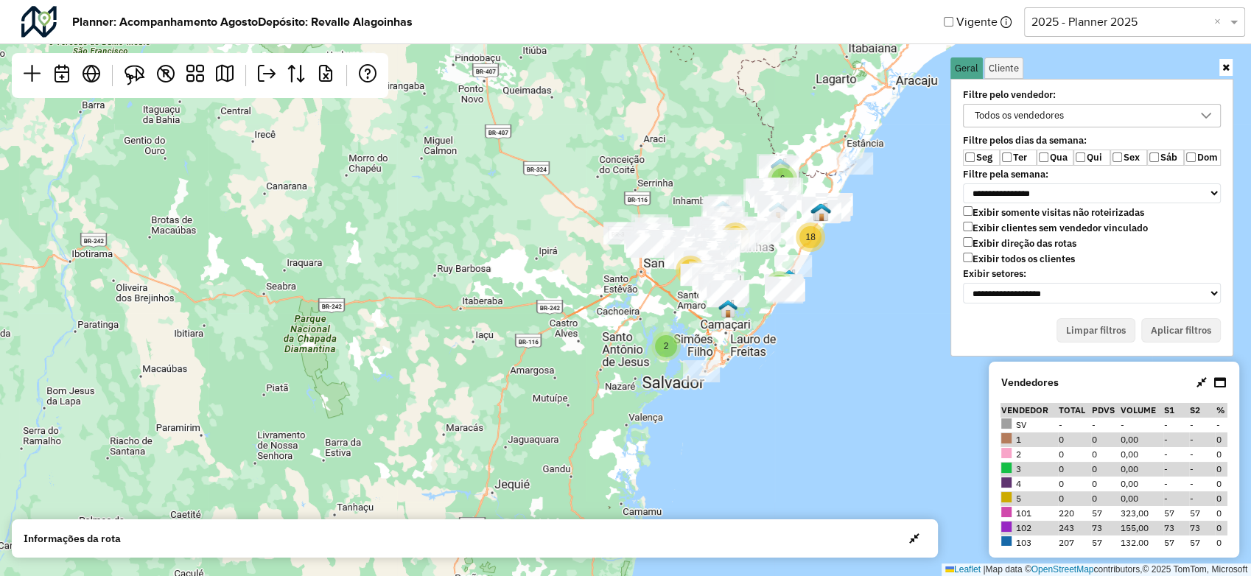
click at [978, 227] on label "Exibir clientes sem vendedor vinculado" at bounding box center [1055, 228] width 185 height 13
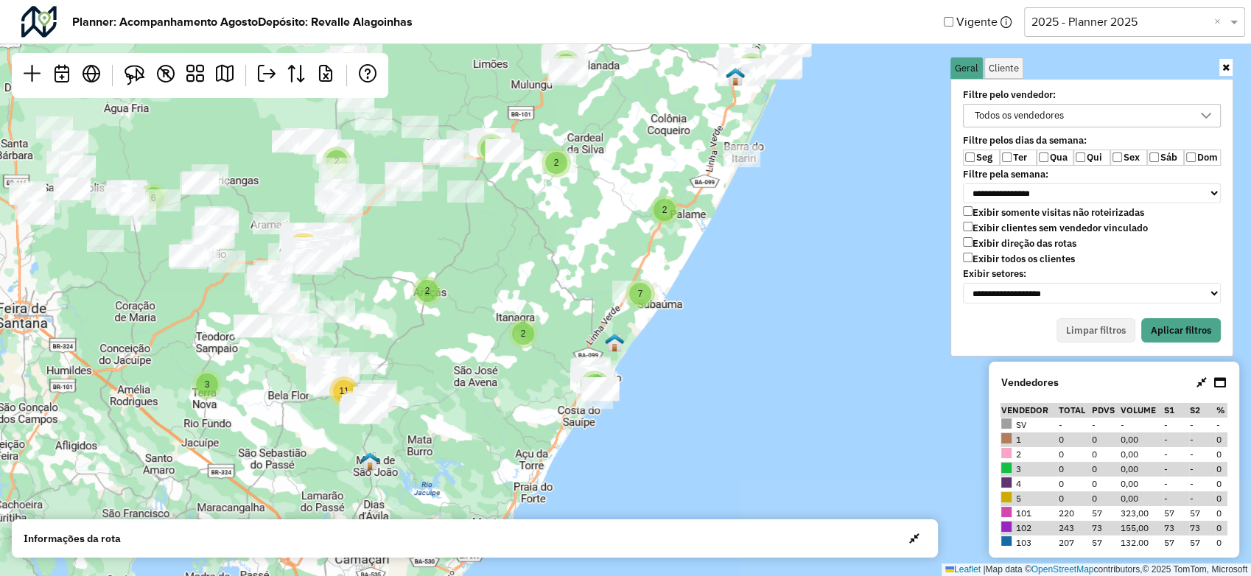
drag, startPoint x: 553, startPoint y: 446, endPoint x: 649, endPoint y: 320, distance: 158.3
click at [654, 323] on div "2 2 5 2 3 3 3 11 6 3 2 2 2 14 5 9 2 7 8 Leaflet | Map data © OpenStreetMap cont…" at bounding box center [625, 288] width 1251 height 576
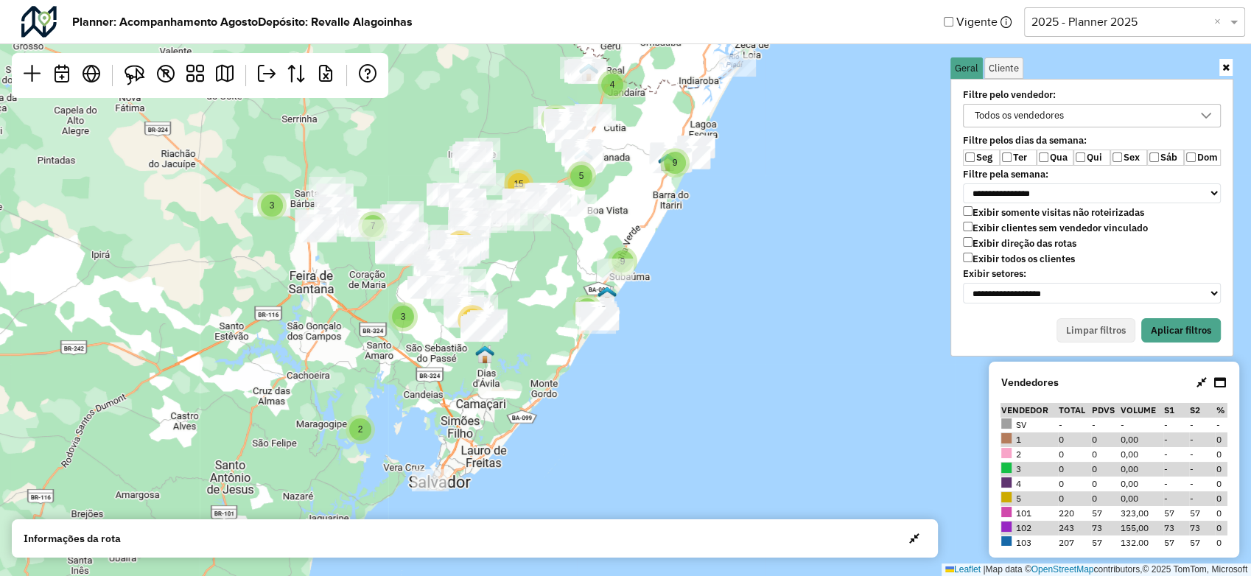
click at [1201, 313] on div "**********" at bounding box center [1091, 218] width 283 height 278
click at [1191, 322] on button "Aplicar filtros" at bounding box center [1181, 330] width 80 height 25
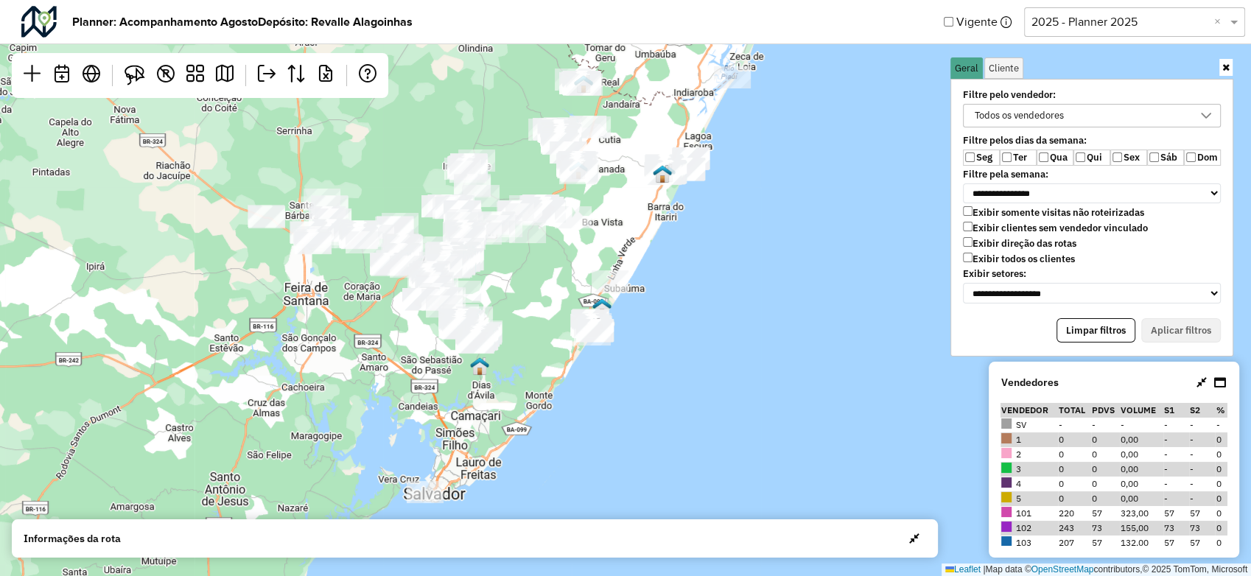
drag, startPoint x: 631, startPoint y: 204, endPoint x: 670, endPoint y: 336, distance: 137.3
click at [620, 237] on div "Leaflet | Map data © OpenStreetMap contributors,© 2025 TomTom, Microsoft" at bounding box center [625, 288] width 1251 height 576
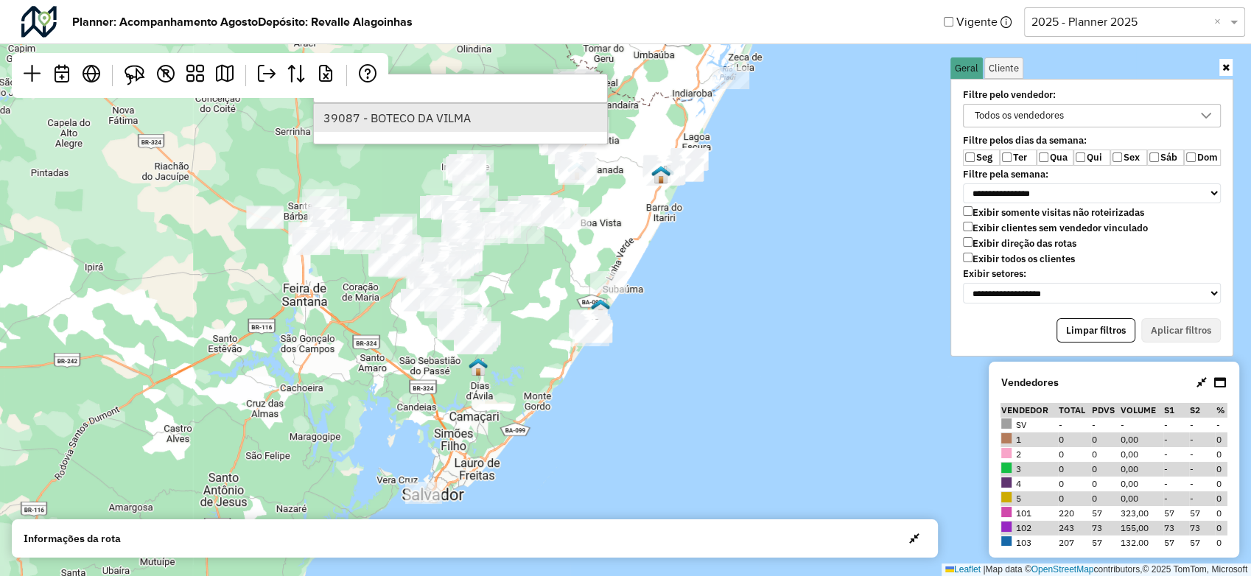
type input "*****"
click at [508, 119] on li "39087 - BOTECO DA VILMA" at bounding box center [460, 118] width 293 height 28
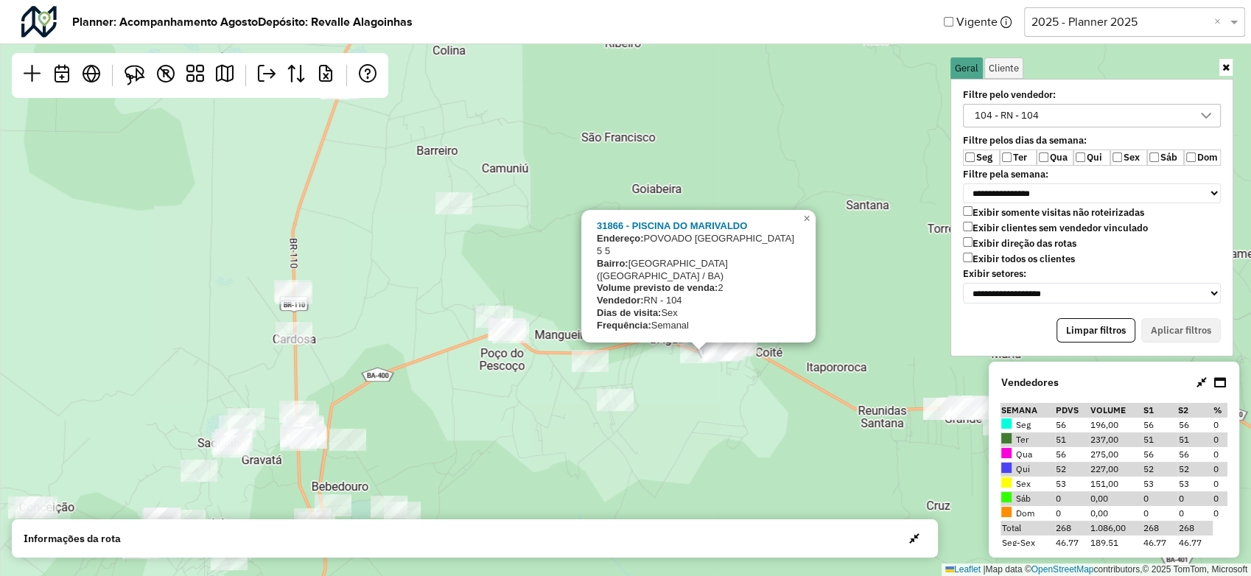
click at [695, 403] on div "31866 - [GEOGRAPHIC_DATA] Endereço: POVOADO [GEOGRAPHIC_DATA] 5 5 Bairro: [GEOG…" at bounding box center [625, 288] width 1251 height 576
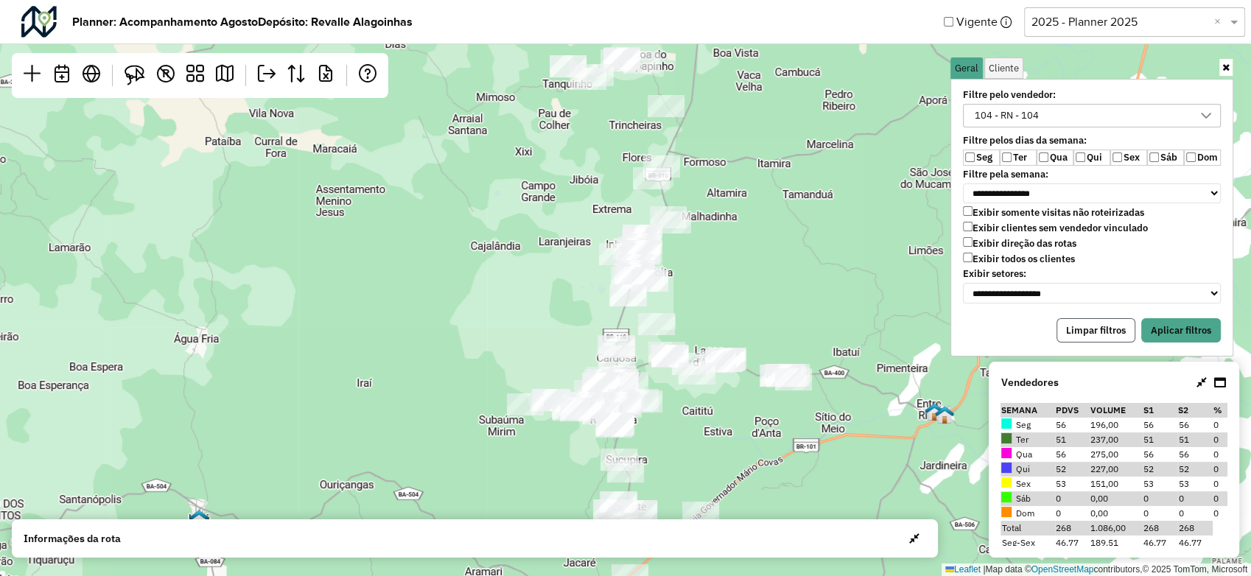
click at [1078, 332] on button "Limpar filtros" at bounding box center [1096, 330] width 79 height 25
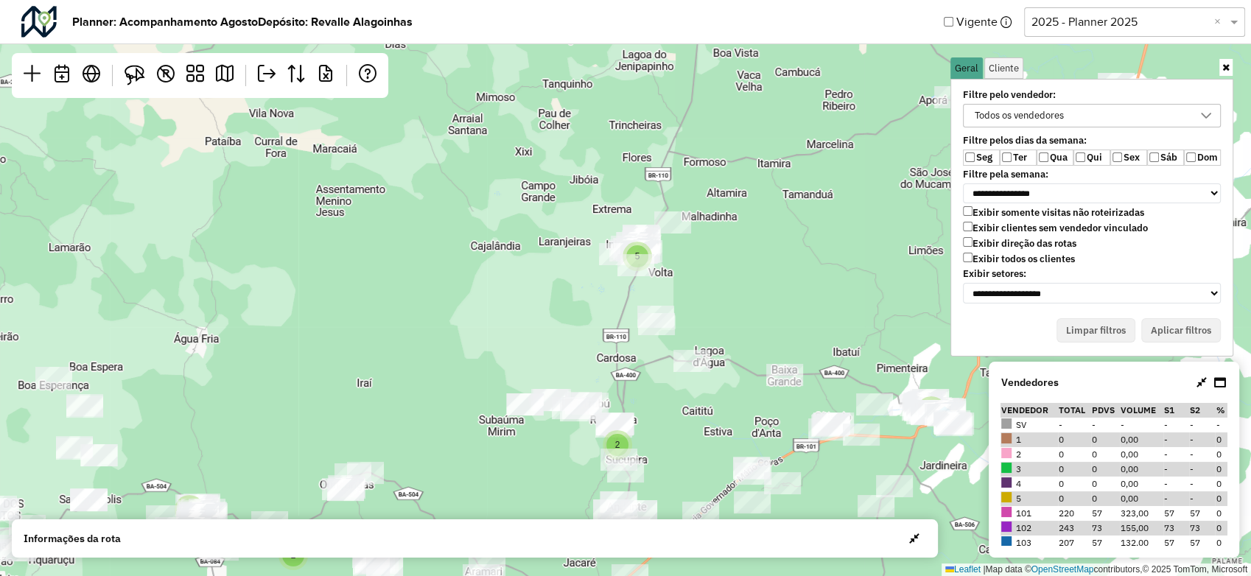
click at [1168, 321] on div "Limpar filtros Aplicar filtros" at bounding box center [1092, 330] width 258 height 25
click at [963, 154] on label "Seg" at bounding box center [981, 158] width 37 height 16
click at [1166, 328] on button "Aplicar filtros" at bounding box center [1181, 330] width 80 height 25
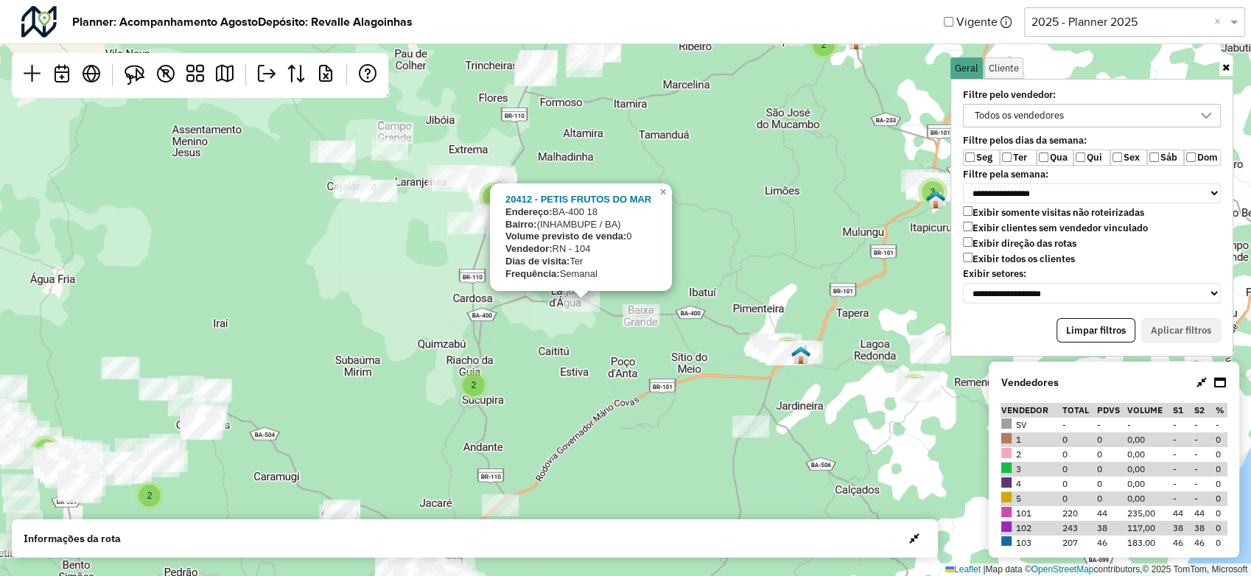
drag, startPoint x: 835, startPoint y: 415, endPoint x: 598, endPoint y: 355, distance: 244.6
click at [598, 355] on div "5 2 2 3 2 5 6 2 3 3 2 2 2 13 5 8 2 7 6 20412 - PETIS FRUTOS DO MAR Endereço: BA…" at bounding box center [625, 288] width 1251 height 576
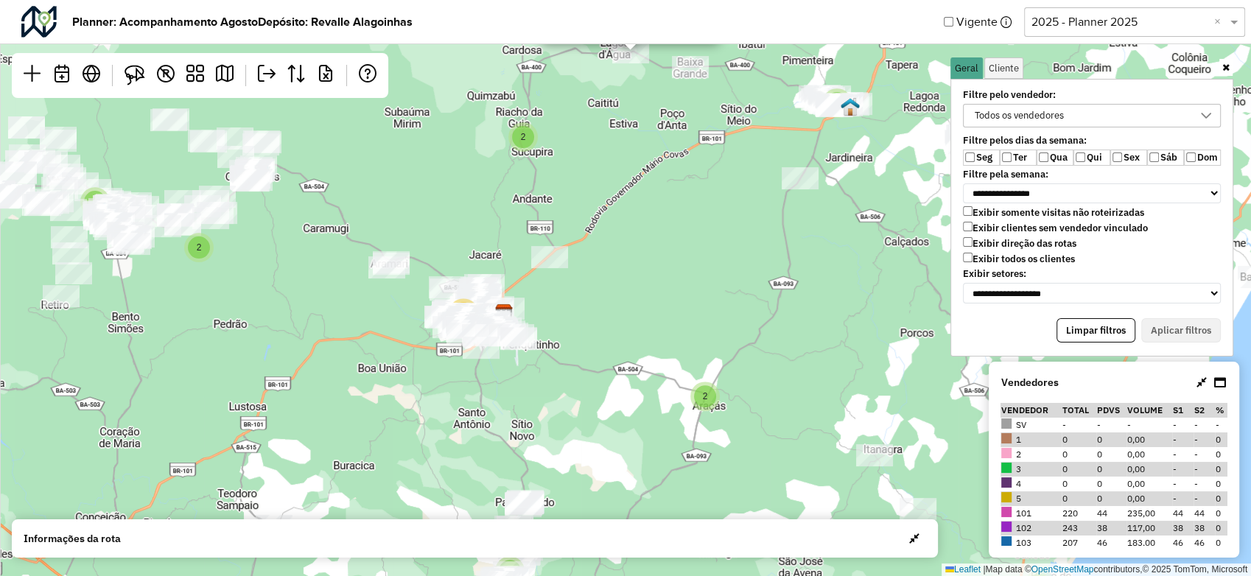
drag, startPoint x: 659, startPoint y: 421, endPoint x: 698, endPoint y: 238, distance: 187.0
click at [707, 263] on div "5 2 2 3 2 5 6 2 3 3 2 2 2 13 5 8 2 7 6 20412 - PETIS FRUTOS DO MAR Endereço: BA…" at bounding box center [625, 288] width 1251 height 576
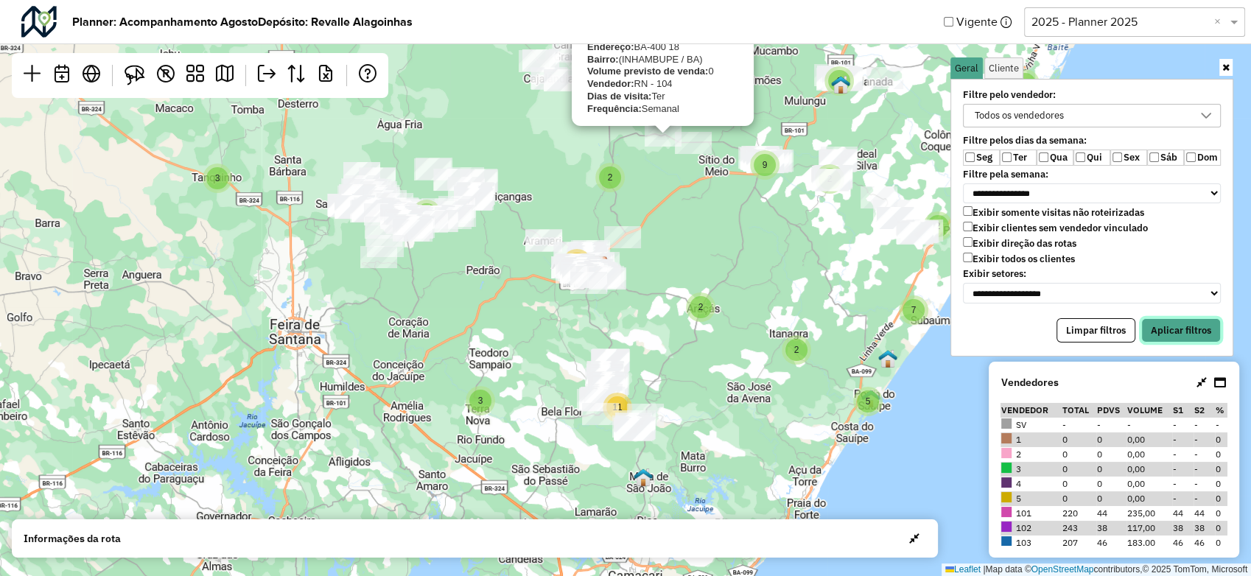
click at [1189, 320] on button "Aplicar filtros" at bounding box center [1181, 330] width 80 height 25
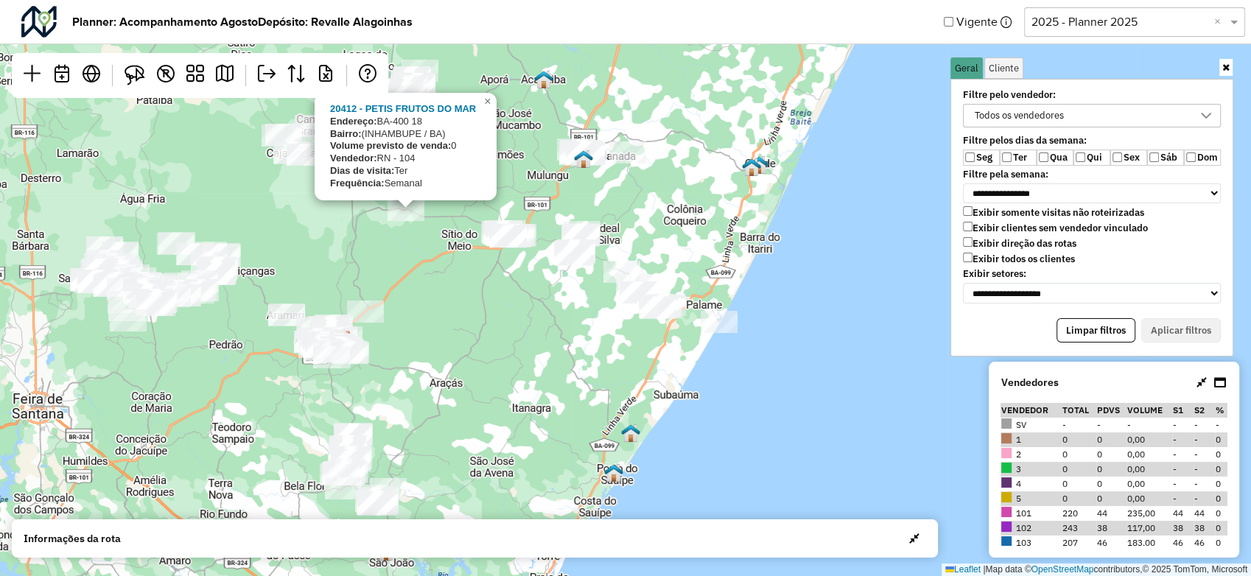
drag, startPoint x: 669, startPoint y: 191, endPoint x: 414, endPoint y: 264, distance: 265.1
click at [414, 264] on div "20412 - PETIS FRUTOS DO MAR Endereço: BA-400 18 Bairro: (INHAMBUPE / BA) Volume…" at bounding box center [625, 288] width 1251 height 576
click at [1168, 323] on button "Aplicar filtros" at bounding box center [1181, 330] width 80 height 25
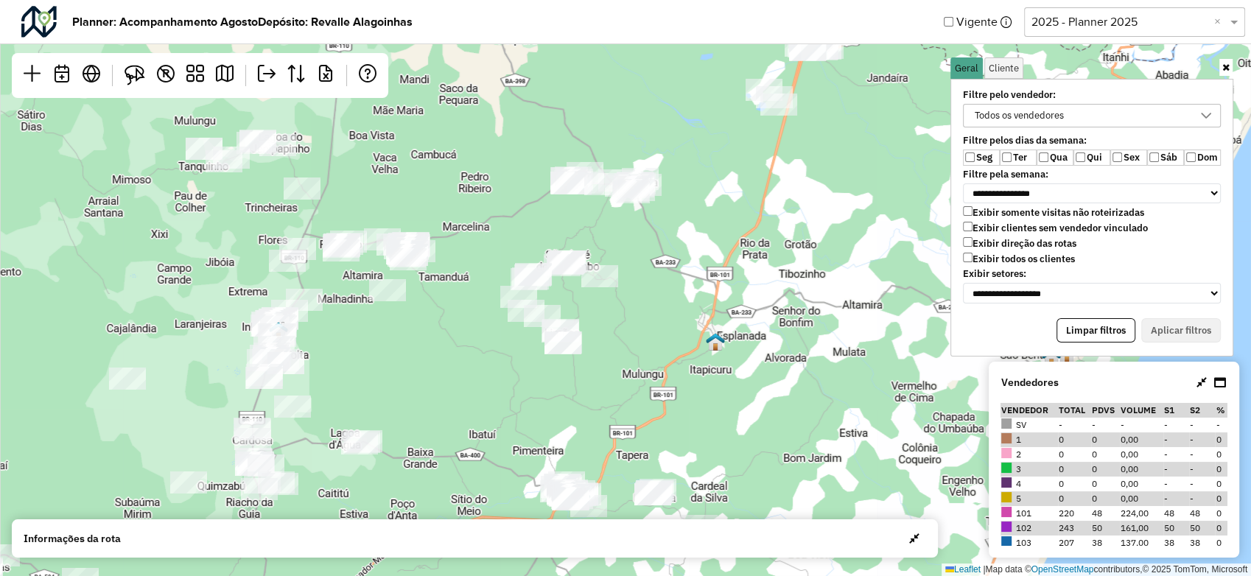
drag, startPoint x: 560, startPoint y: 242, endPoint x: 415, endPoint y: 348, distance: 180.2
click at [416, 354] on div "Leaflet | Map data © OpenStreetMap contributors,© 2025 TomTom, Microsoft" at bounding box center [625, 288] width 1251 height 576
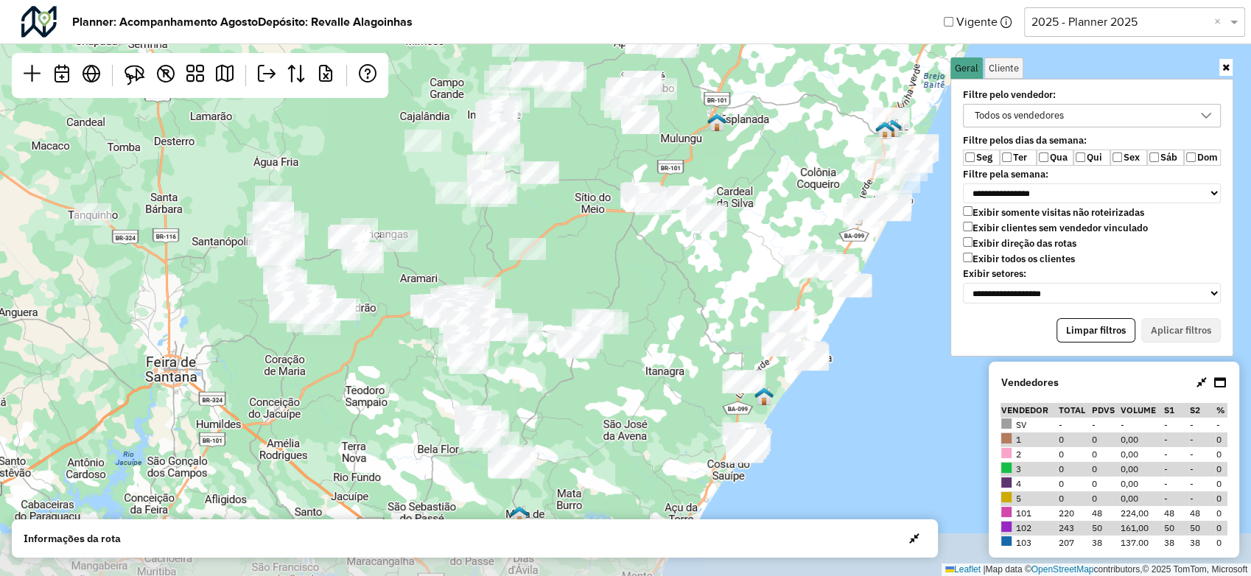
drag, startPoint x: 659, startPoint y: 439, endPoint x: 708, endPoint y: 267, distance: 179.3
click at [708, 267] on div "Leaflet | Map data © OpenStreetMap contributors,© 2025 TomTom, Microsoft" at bounding box center [625, 288] width 1251 height 576
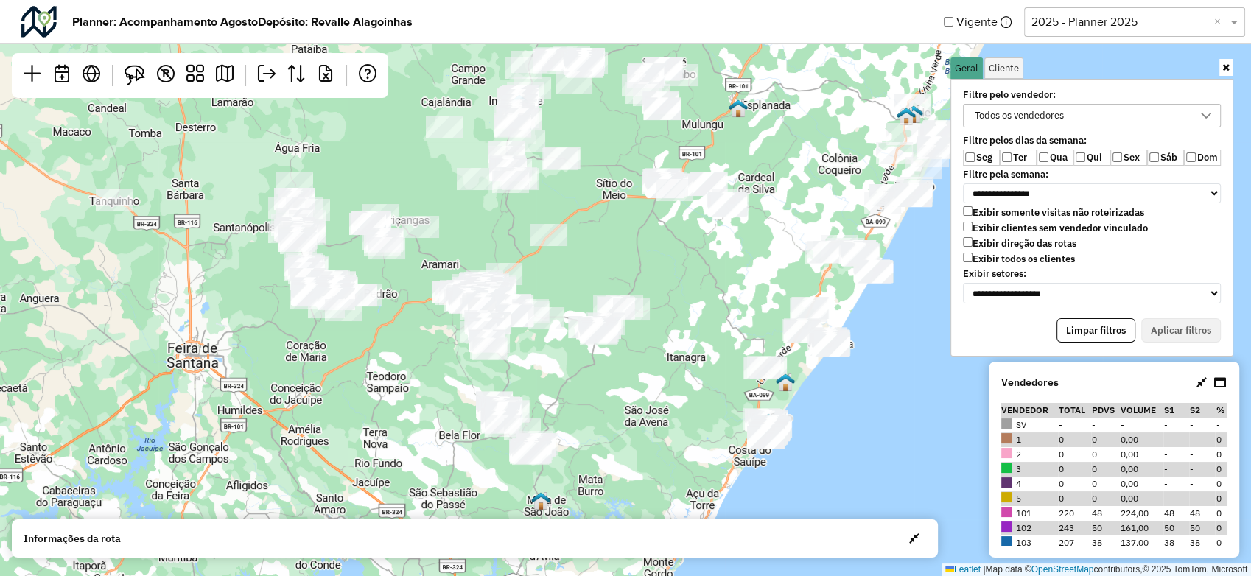
drag, startPoint x: 655, startPoint y: 275, endPoint x: 676, endPoint y: 261, distance: 24.9
click at [676, 261] on div "Leaflet | Map data © OpenStreetMap contributors,© 2025 TomTom, Microsoft" at bounding box center [625, 288] width 1251 height 576
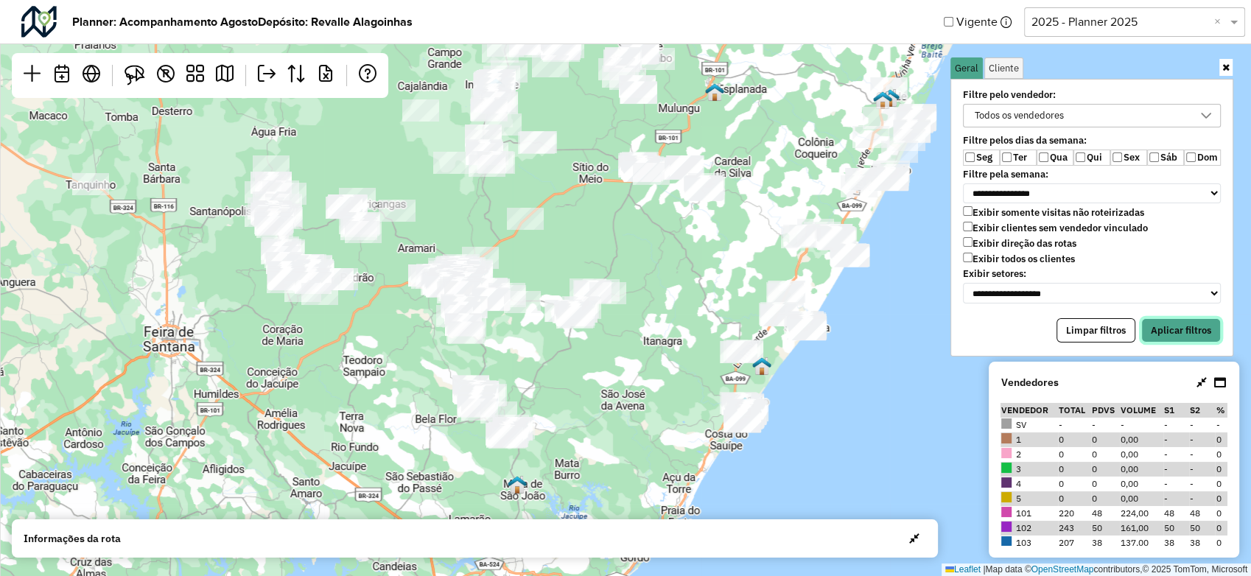
click at [1183, 327] on button "Aplicar filtros" at bounding box center [1181, 330] width 80 height 25
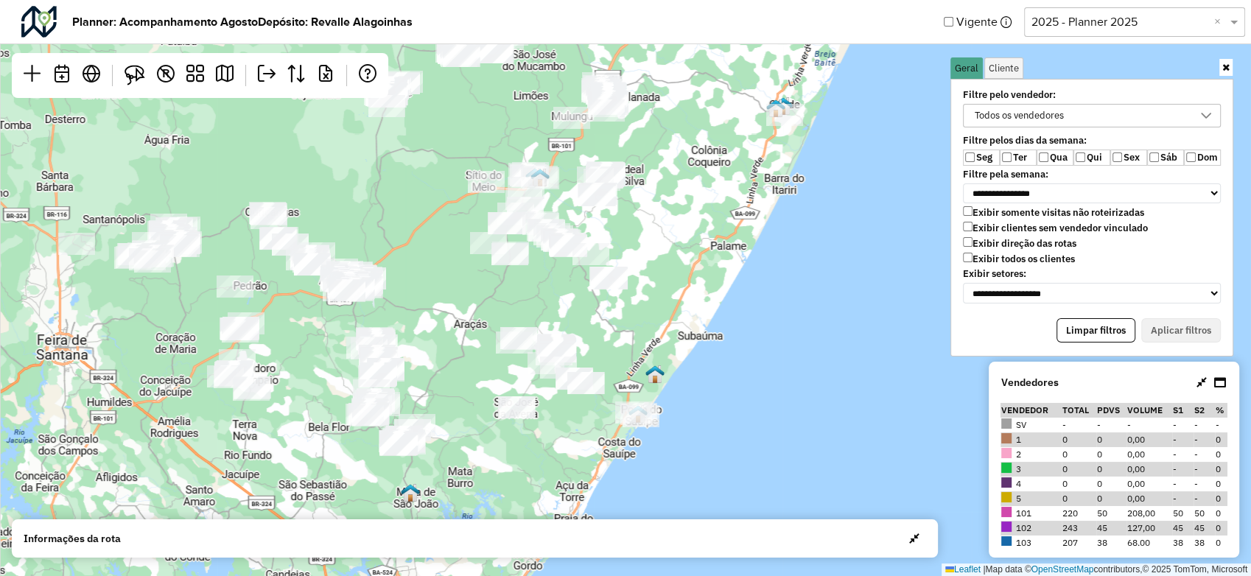
drag, startPoint x: 544, startPoint y: 303, endPoint x: 439, endPoint y: 305, distance: 104.6
click at [437, 309] on div "Leaflet | Map data © OpenStreetMap contributors,© 2025 TomTom, Microsoft" at bounding box center [625, 288] width 1251 height 576
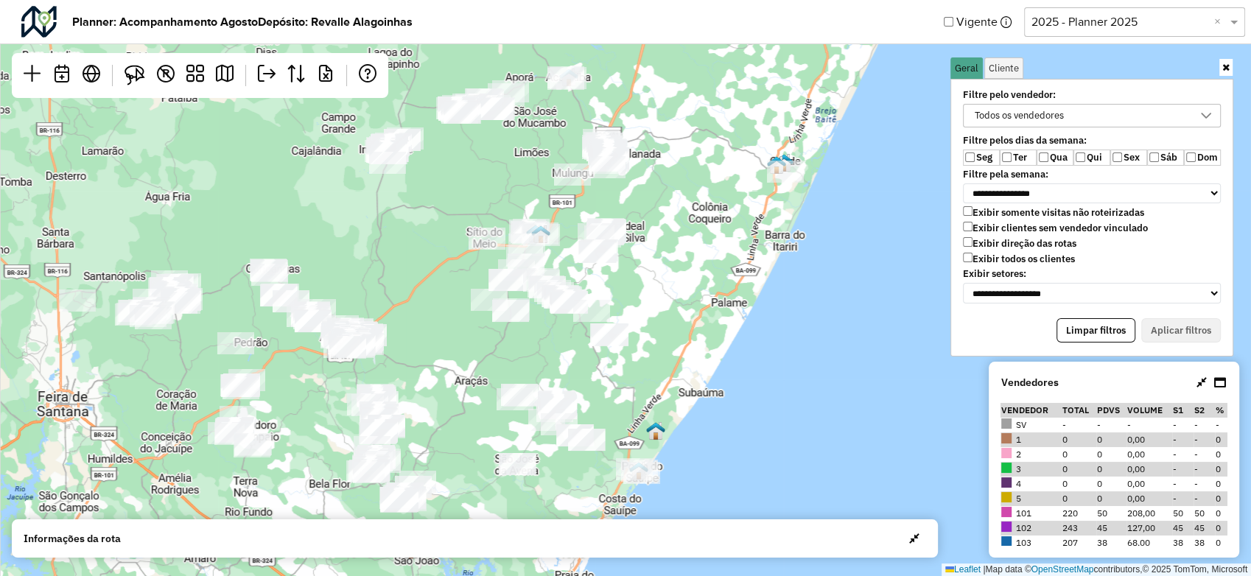
drag, startPoint x: 697, startPoint y: 188, endPoint x: 698, endPoint y: 229, distance: 41.3
click at [698, 229] on div "Leaflet | Map data © OpenStreetMap contributors,© 2025 TomTom, Microsoft" at bounding box center [625, 288] width 1251 height 576
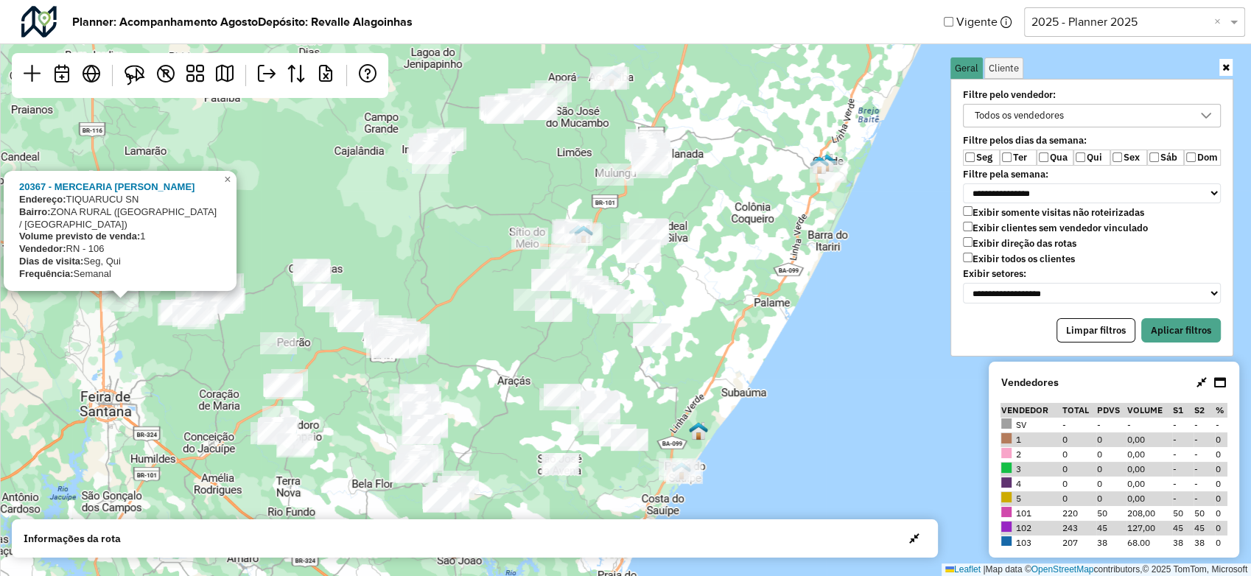
click at [1087, 159] on label "Qui" at bounding box center [1091, 158] width 37 height 16
click at [1180, 326] on button "Aplicar filtros" at bounding box center [1181, 330] width 80 height 25
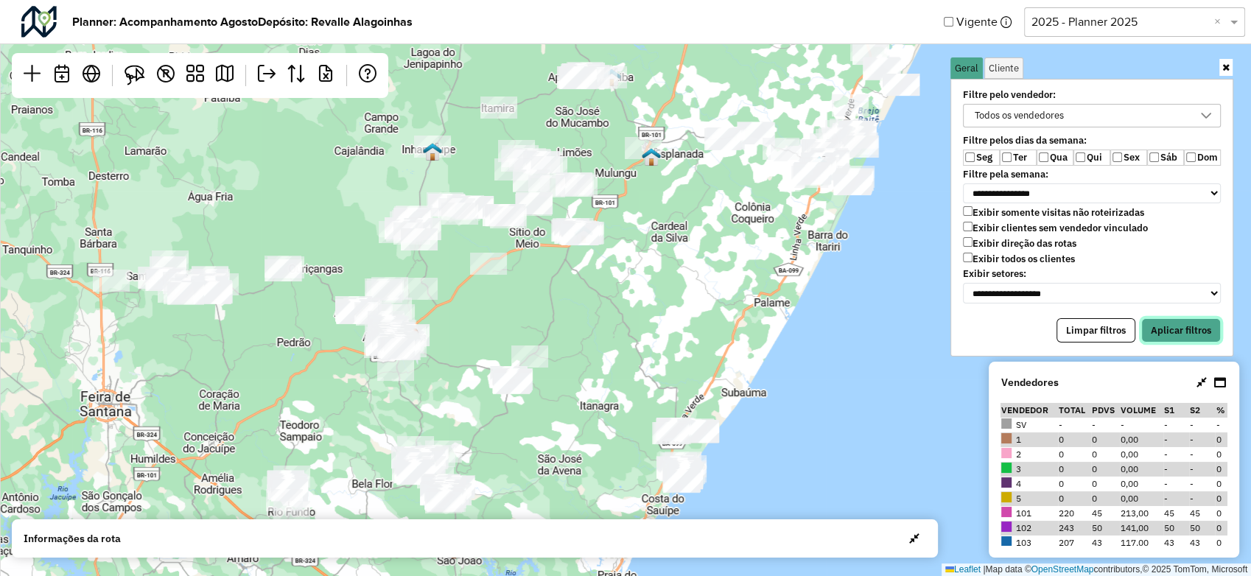
click at [1177, 330] on button "Aplicar filtros" at bounding box center [1181, 330] width 80 height 25
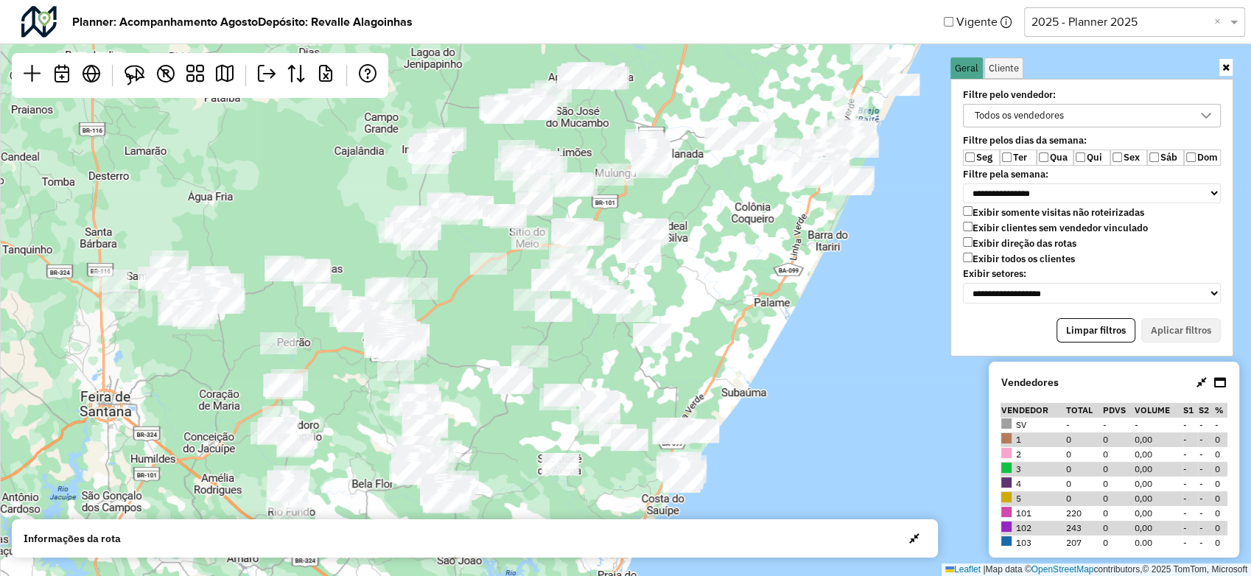
click at [1110, 155] on label "Sex" at bounding box center [1128, 158] width 37 height 16
click at [1162, 305] on div "**********" at bounding box center [1091, 218] width 283 height 278
click at [1163, 313] on div "**********" at bounding box center [1091, 218] width 283 height 278
click at [1160, 326] on button "Aplicar filtros" at bounding box center [1181, 330] width 80 height 25
